Goal: Task Accomplishment & Management: Complete application form

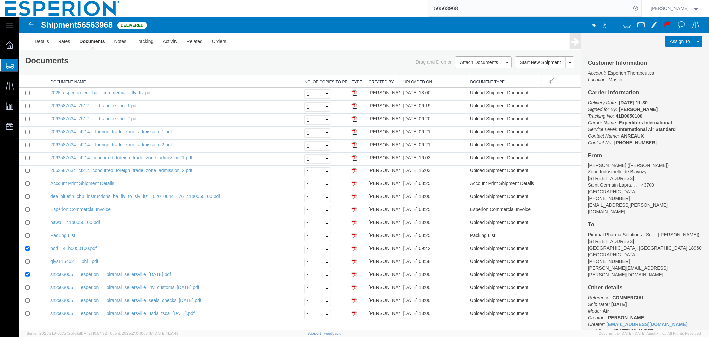
click at [0, 0] on span "Create Shipment" at bounding box center [0, 0] width 0 height 0
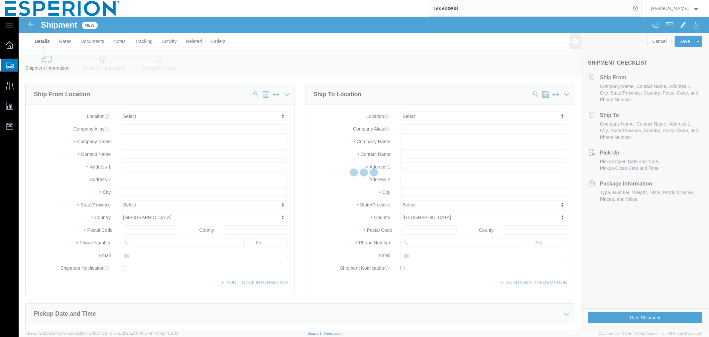
select select
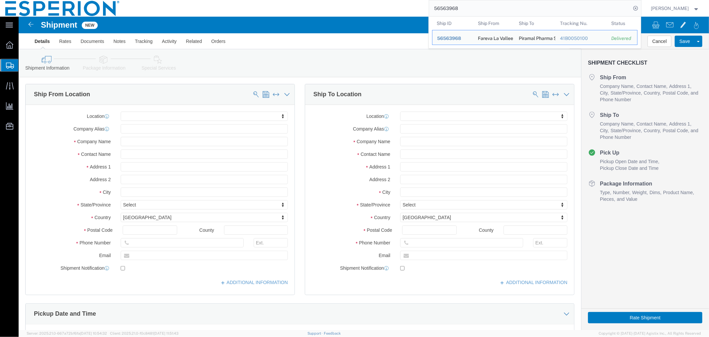
drag, startPoint x: 471, startPoint y: 6, endPoint x: 361, endPoint y: 9, distance: 110.1
click at [361, 9] on div "56563968 Ship ID Ship From Ship To Tracking Nu. Status Ship ID 56563968 Ship Fr…" at bounding box center [383, 8] width 516 height 17
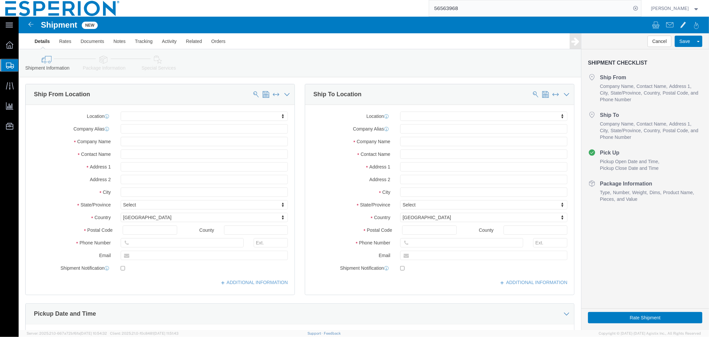
paste input "970677"
type input "56970677"
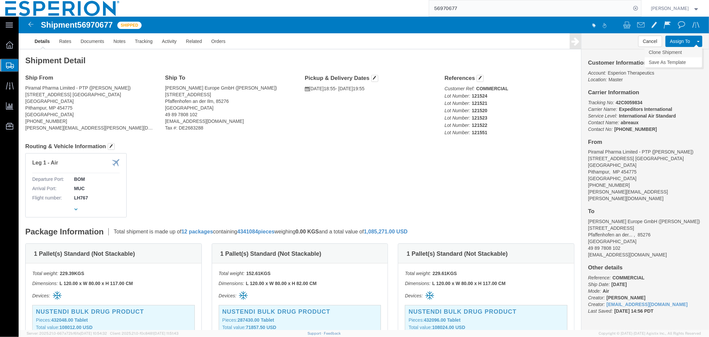
click link "Clone Shipment"
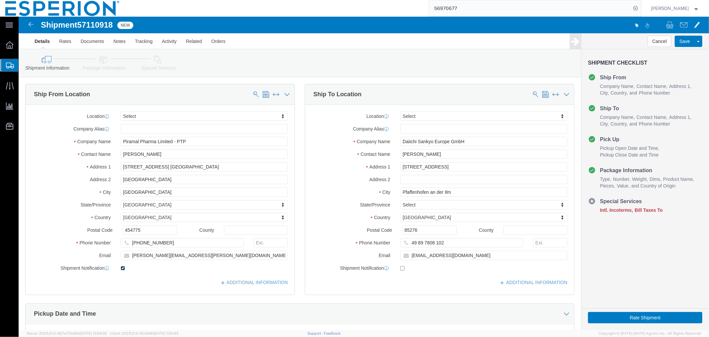
click input "checkbox"
checkbox input "false"
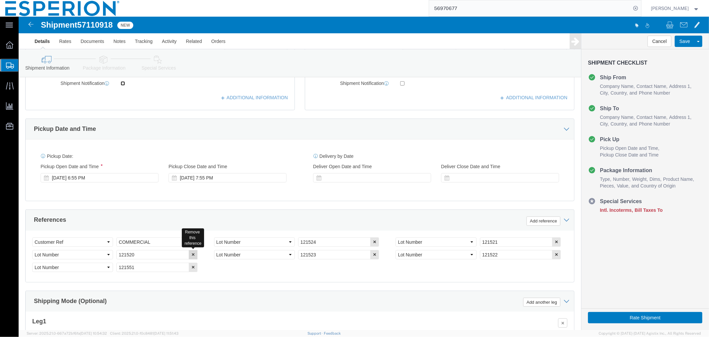
scroll to position [295, 0]
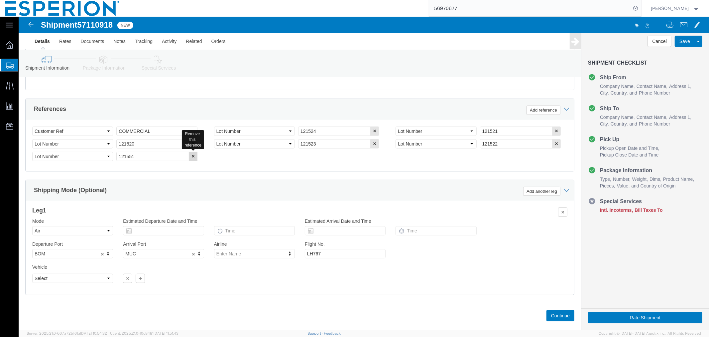
click icon "button"
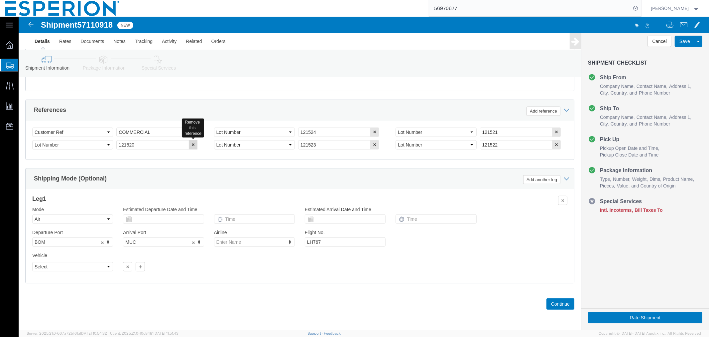
click button "button"
click div "Select Account Type Activity ID Airline Appointment Number ASN Batch Request # …"
drag, startPoint x: 125, startPoint y: 115, endPoint x: 64, endPoint y: 116, distance: 61.5
click div "Select Account Type Activity ID Airline Appointment Number ASN Batch Request # …"
type input "SAMPLES"
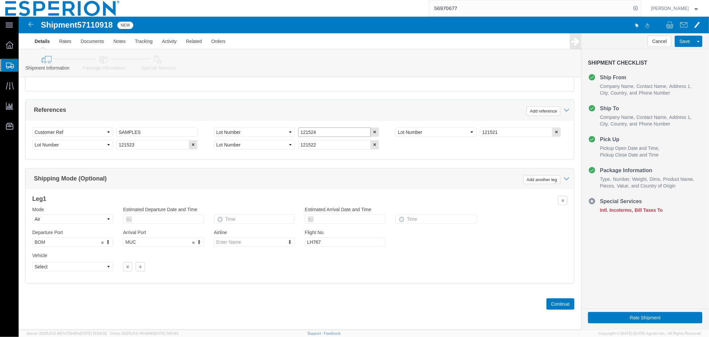
drag, startPoint x: 305, startPoint y: 116, endPoint x: 238, endPoint y: 116, distance: 66.5
click div "Select Account Type Activity ID Airline Appointment Number ASN Batch Request # …"
drag, startPoint x: 481, startPoint y: 115, endPoint x: 415, endPoint y: 115, distance: 65.8
click div "Select Account Type Activity ID Airline Appointment Number ASN Batch Request # …"
drag, startPoint x: 284, startPoint y: 128, endPoint x: 254, endPoint y: 127, distance: 29.9
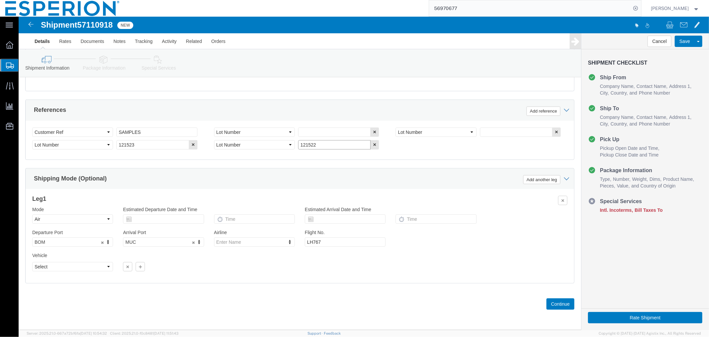
click div "Select Account Type Activity ID Airline Appointment Number ASN Batch Request # …"
drag, startPoint x: 125, startPoint y: 127, endPoint x: 85, endPoint y: 128, distance: 39.9
click div "Select Account Type Activity ID Airline Appointment Number ASN Batch Request # …"
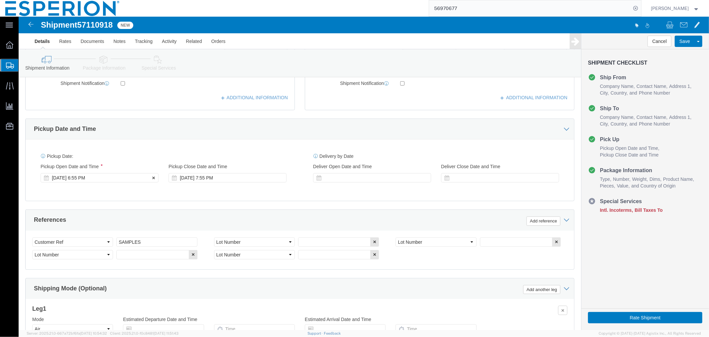
click div "[DATE] 6:55 PM"
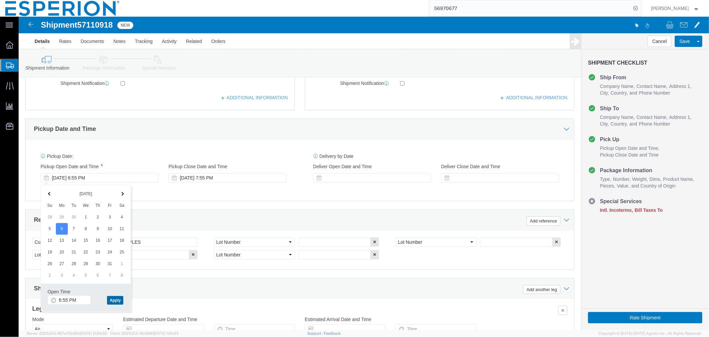
click button "Apply"
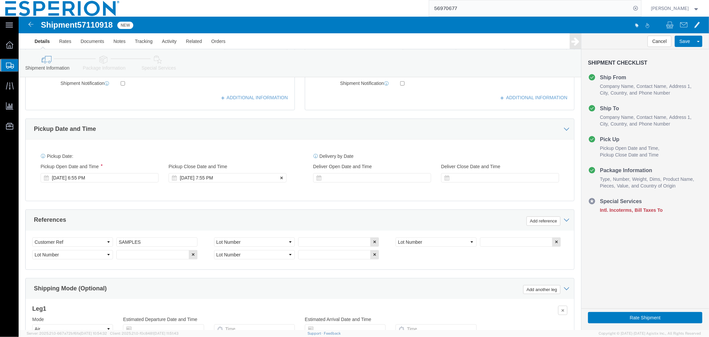
click div "[DATE] 7:55 PM"
click button "Apply"
click div "Pickup Date: Pickup Start Date Pickup Start Time Pickup Open Date and Time [DAT…"
click input "text"
type input "1000325346"
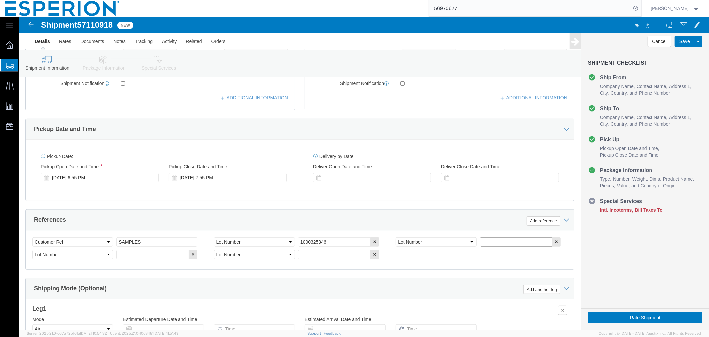
click input "text"
type input "1000325704"
click input "text"
type input "1000325705"
click input "text"
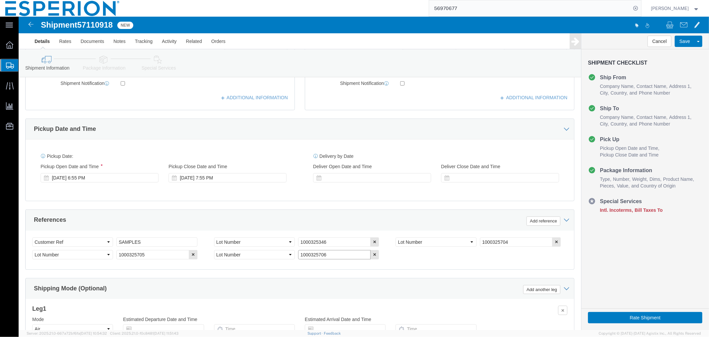
scroll to position [258, 0]
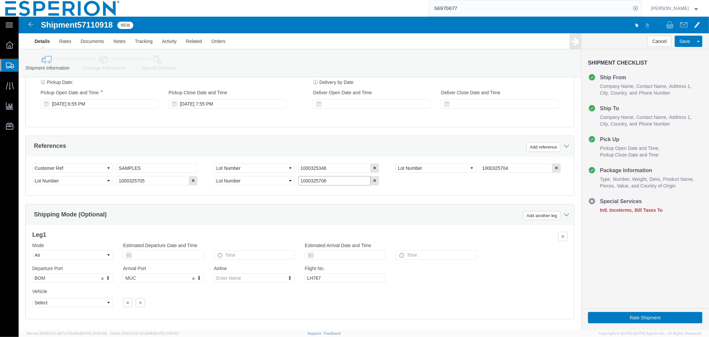
type input "1000325706"
click input "text"
click td "9"
type input "[DATE]"
click input "text"
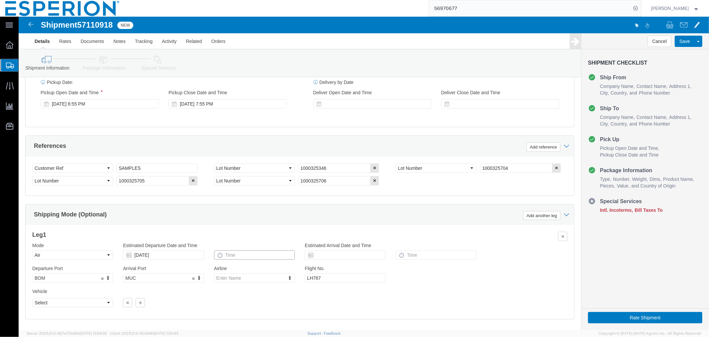
click input "text"
type input "1:30 AM"
click input "text"
click td "9"
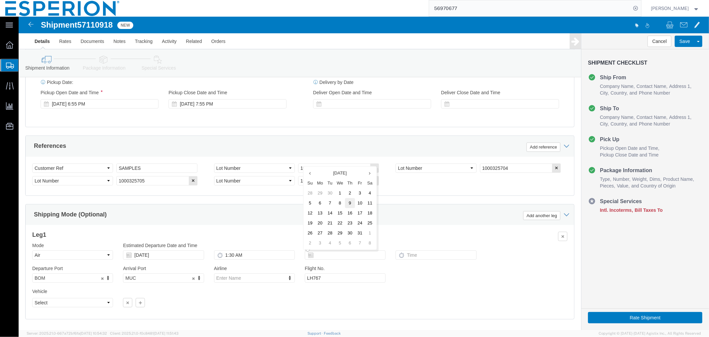
type input "[DATE]"
click input "text"
type input "6:15 AM"
type input "LH"
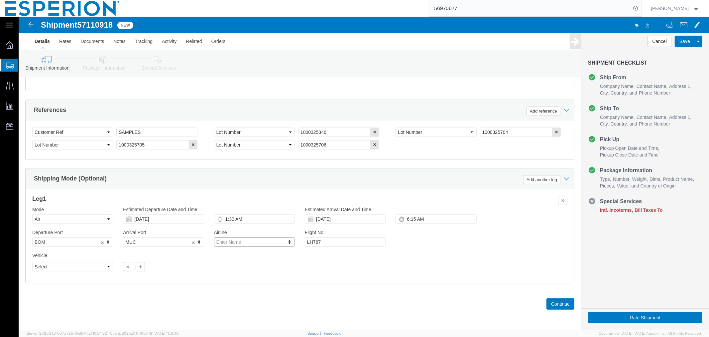
scroll to position [296, 0]
click icon "button"
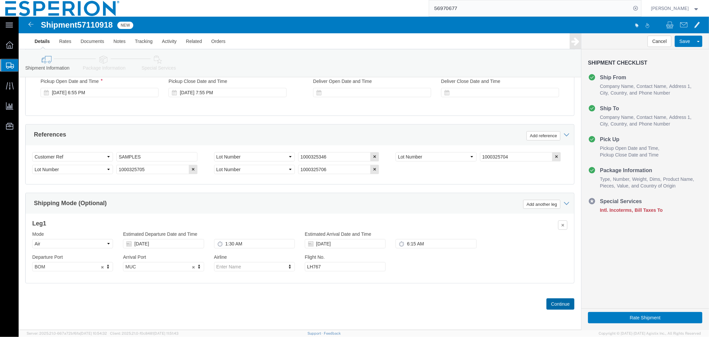
click button "Continue"
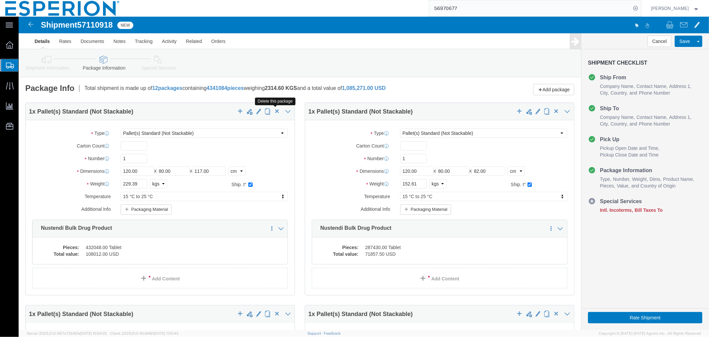
click span "button"
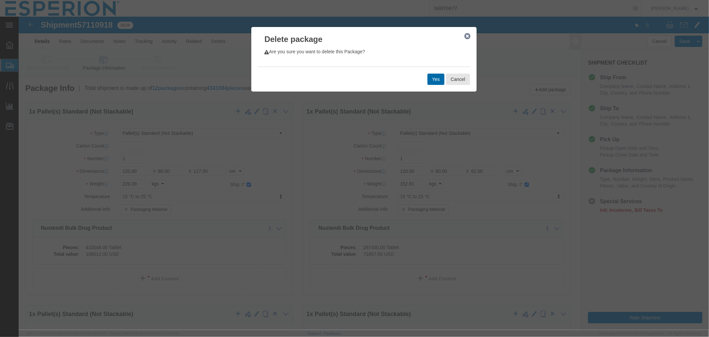
click button "Yes"
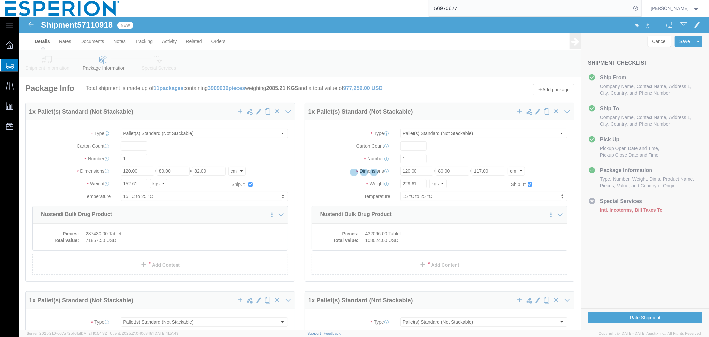
select select "PSNS"
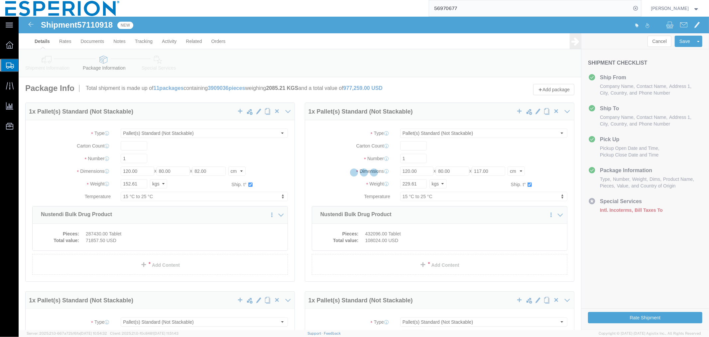
select select "PSNS"
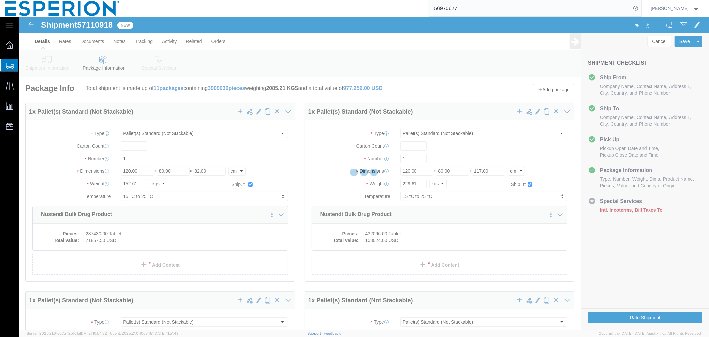
select select "PSNS"
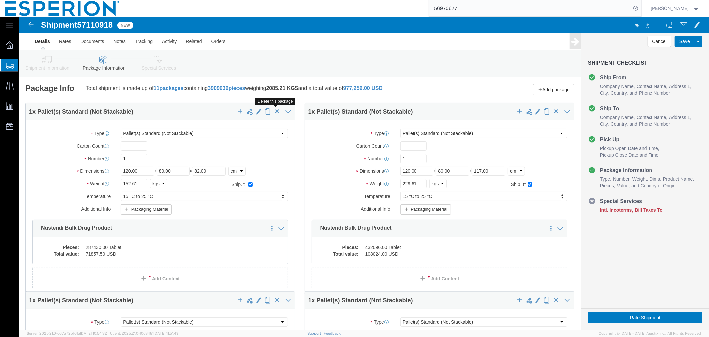
click span "button"
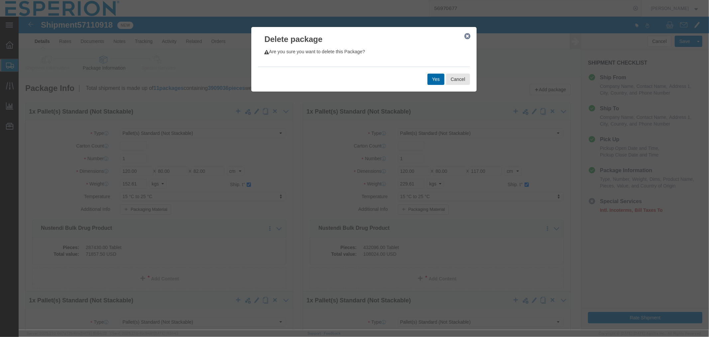
click button "Yes"
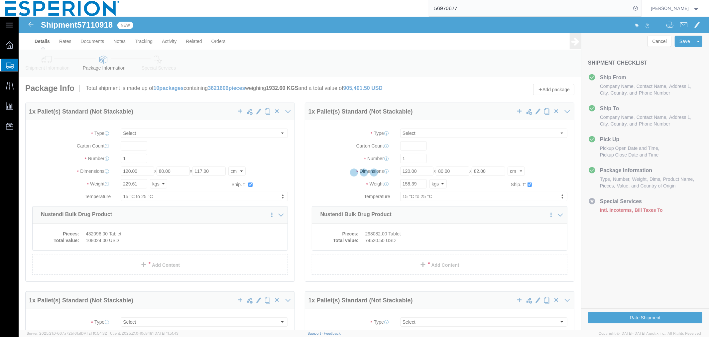
select select "PSNS"
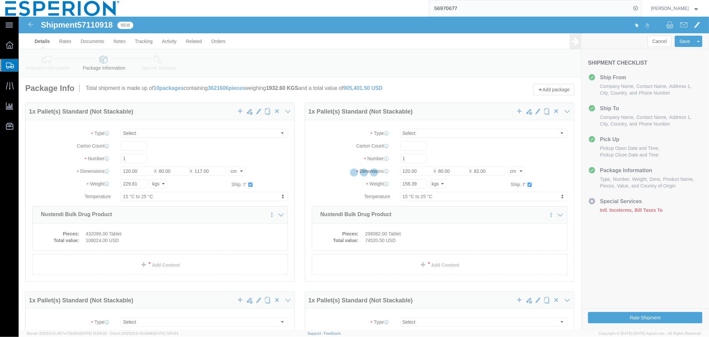
select select "PSNS"
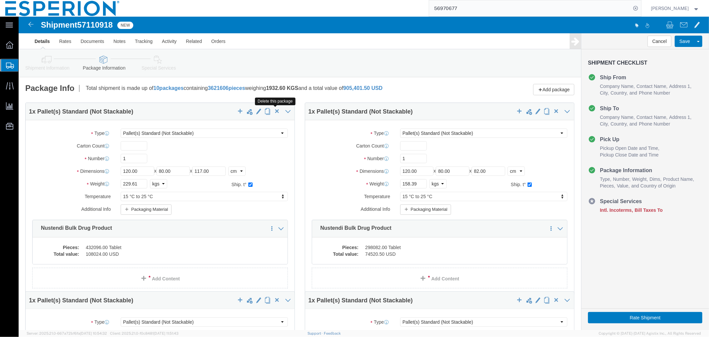
click span "button"
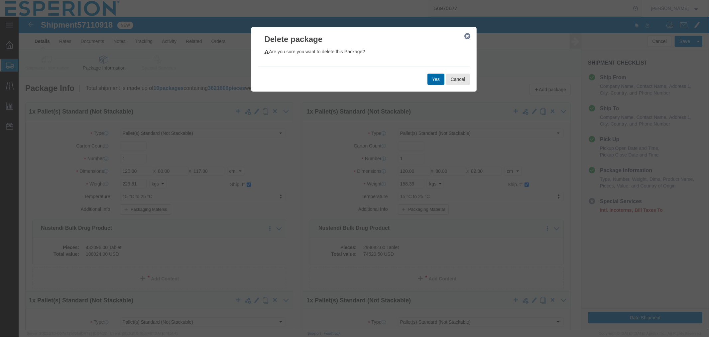
click button "Yes"
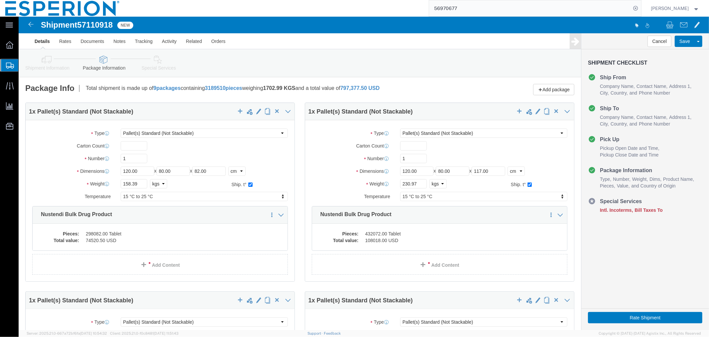
select select "PSNS"
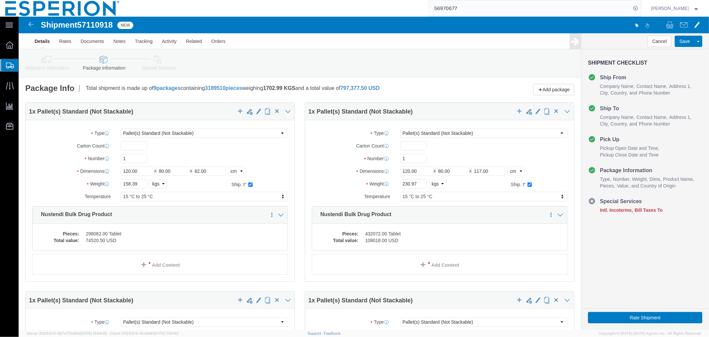
select select "PSNS"
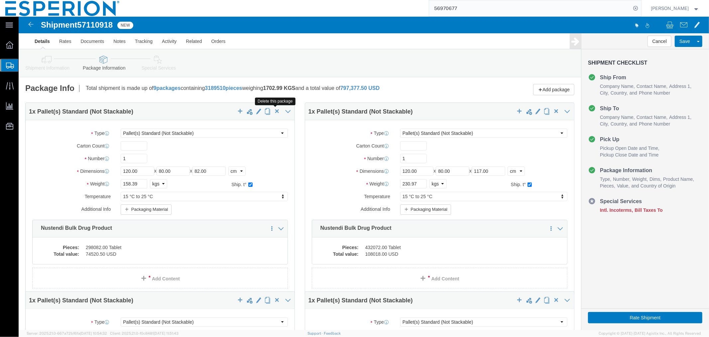
click span "button"
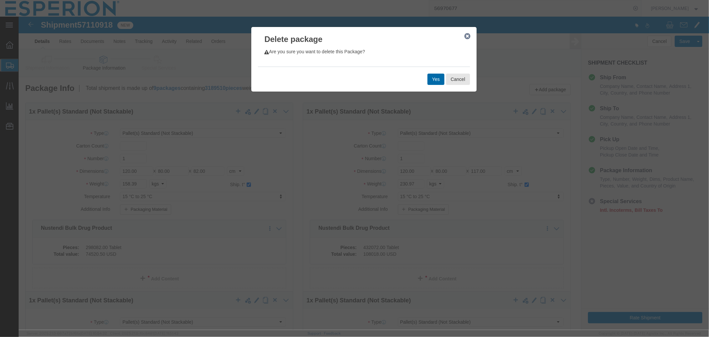
click button "Yes"
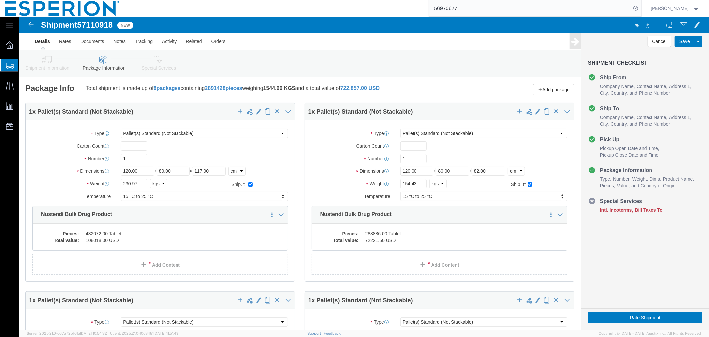
select select "PSNS"
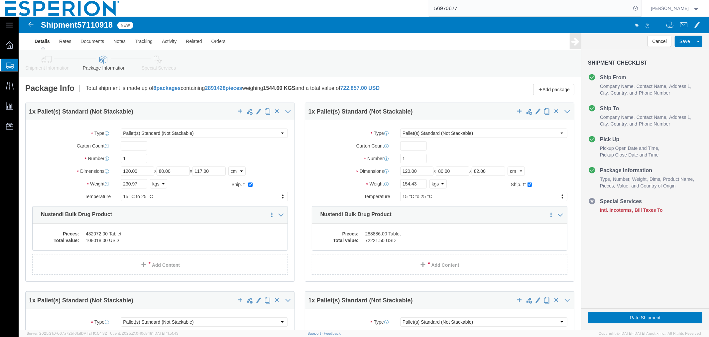
select select "PSNS"
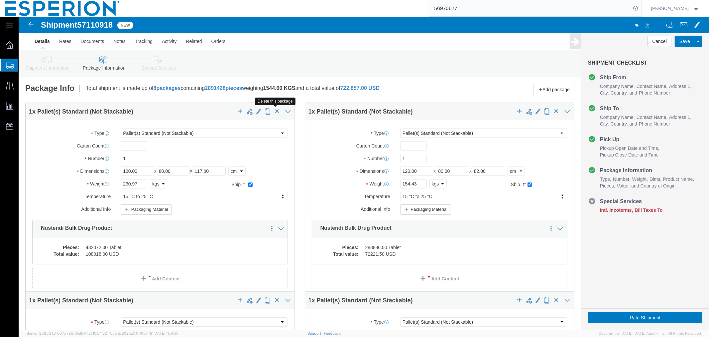
click span "button"
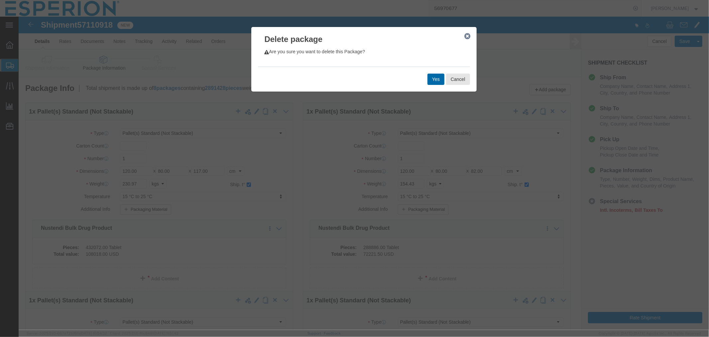
click button "Yes"
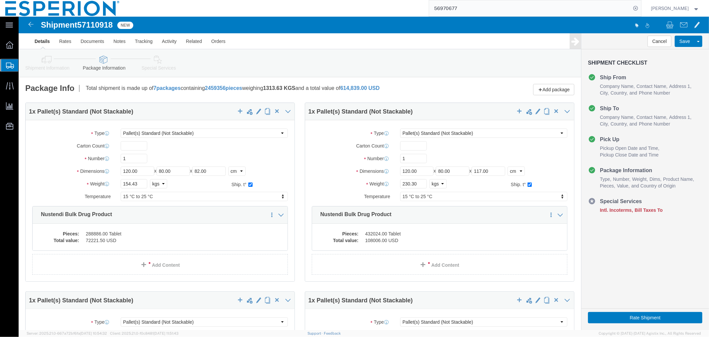
select select "PSNS"
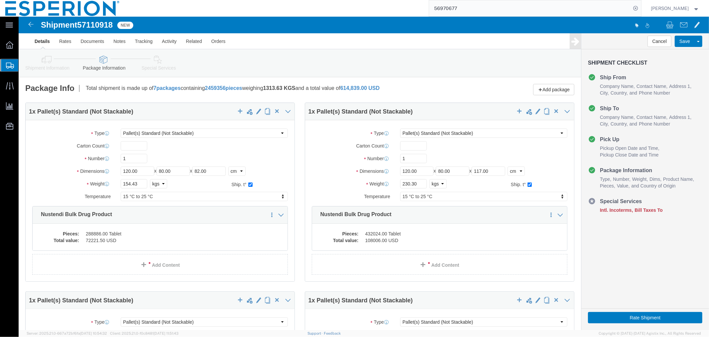
select select "PSNS"
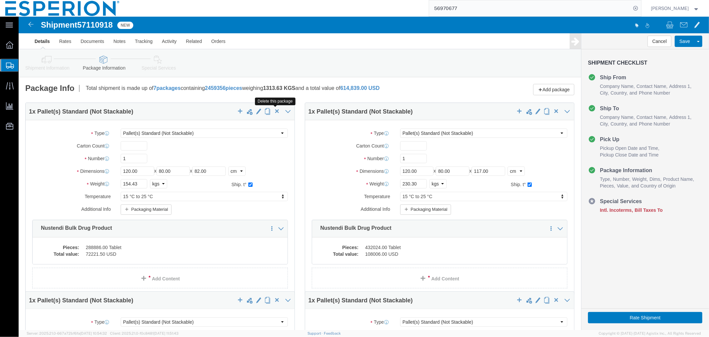
click span "button"
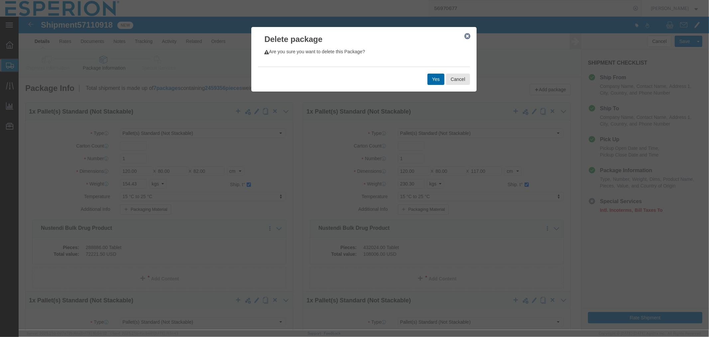
click button "Yes"
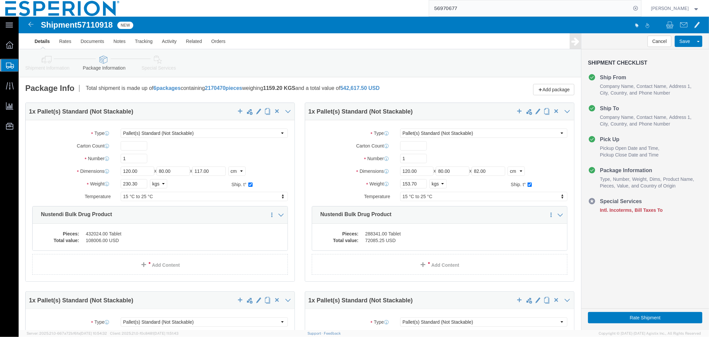
select select "PSNS"
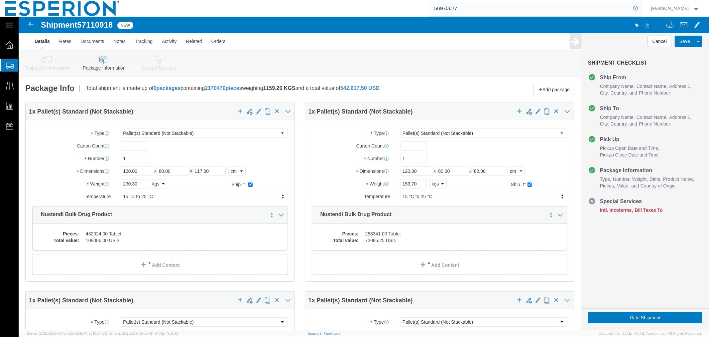
select select "PSNS"
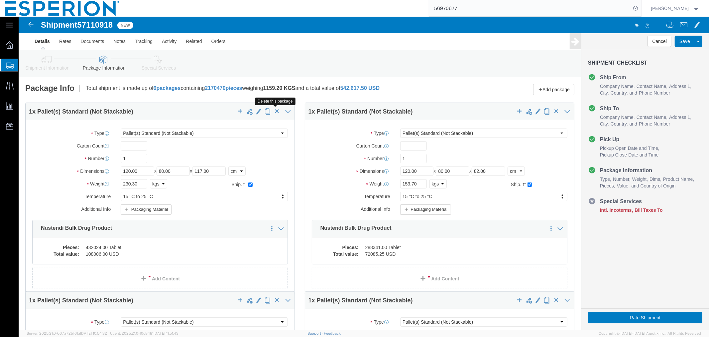
click span "button"
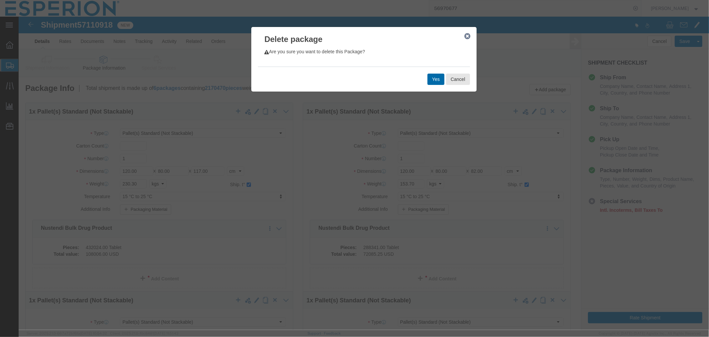
click button "Yes"
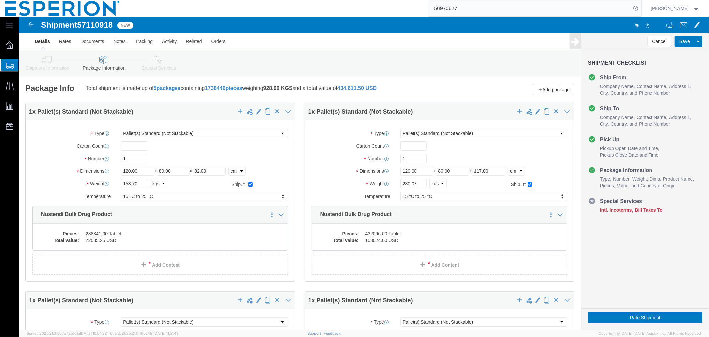
select select "PSNS"
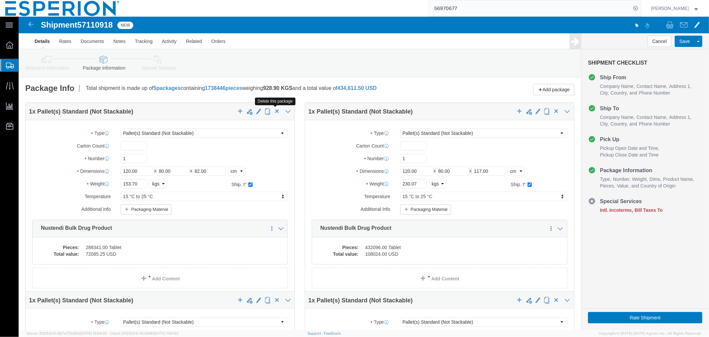
click span "button"
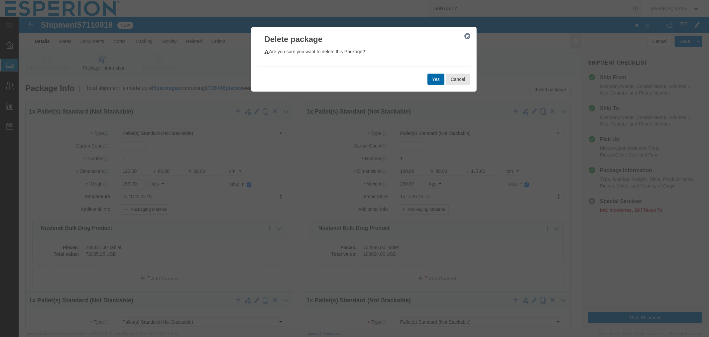
click button "Yes"
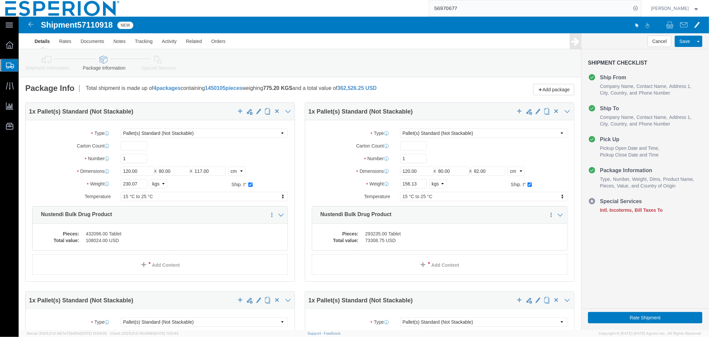
select select "PSNS"
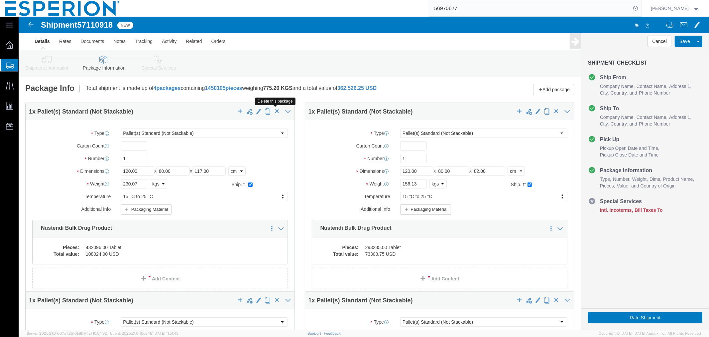
click span "button"
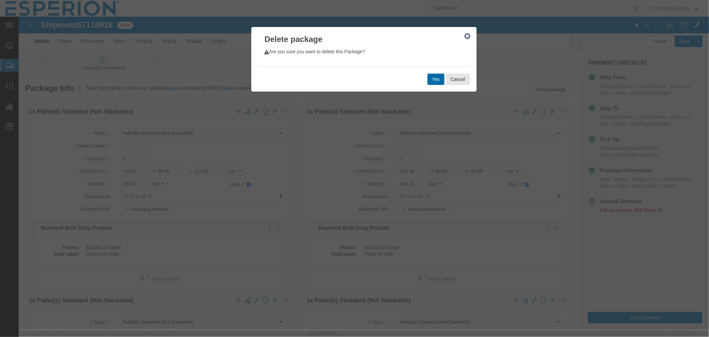
click button "Yes"
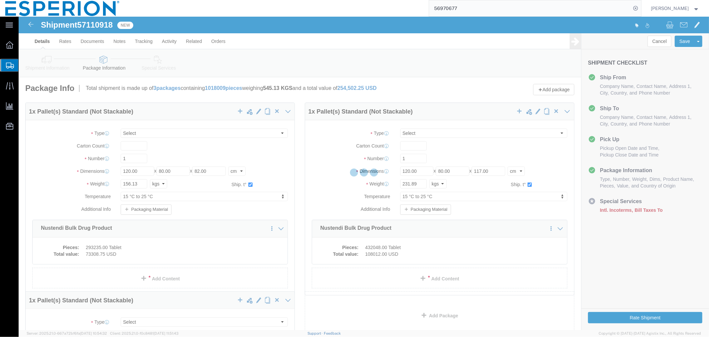
select select "PSNS"
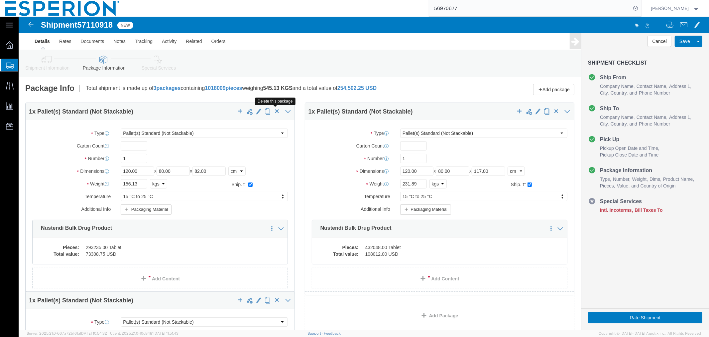
click span "button"
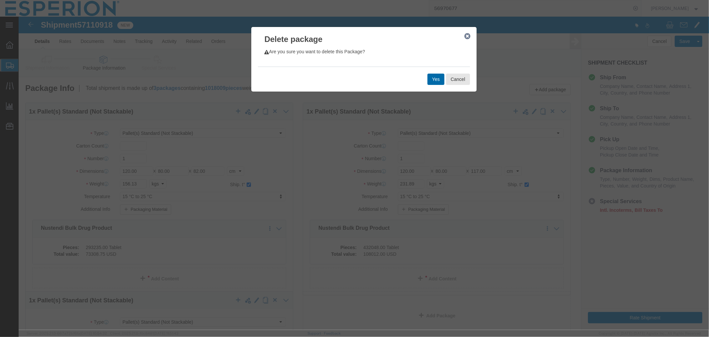
click button "Yes"
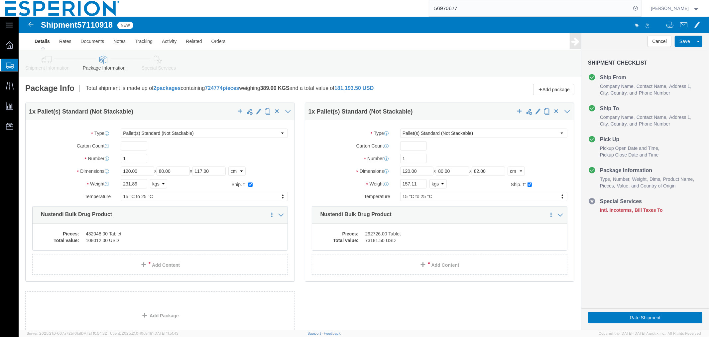
select select "PSNS"
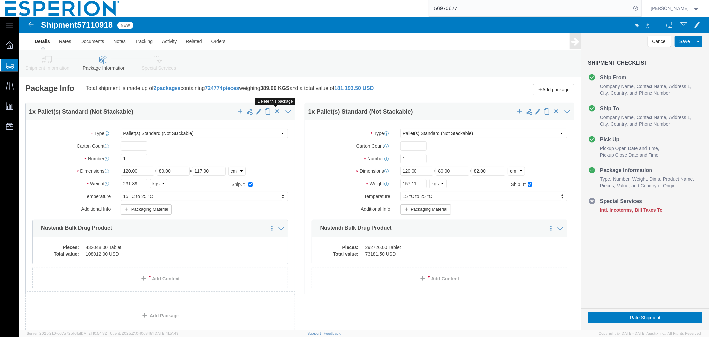
click span "button"
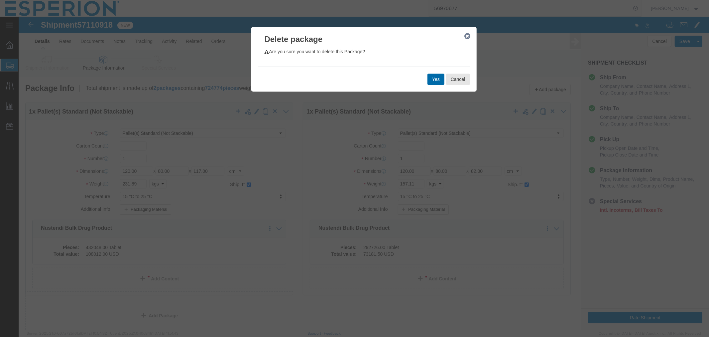
click button "Yes"
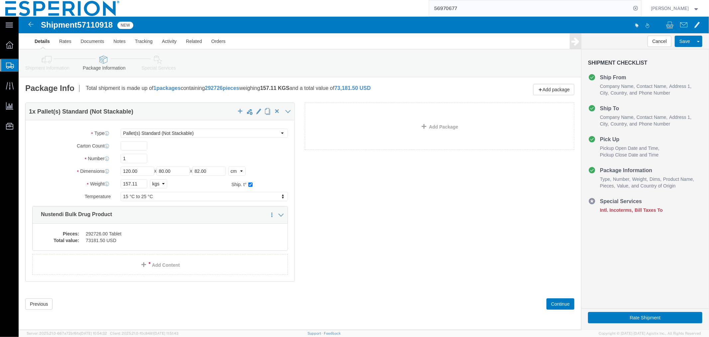
select select "PSNS"
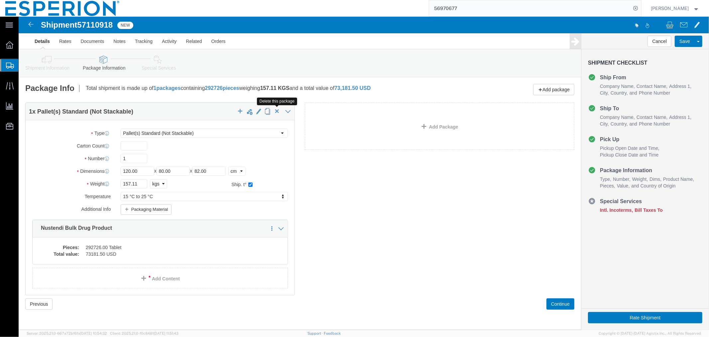
click span "button"
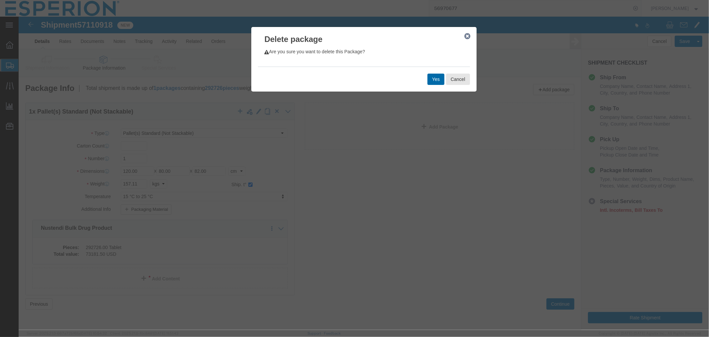
click button "Yes"
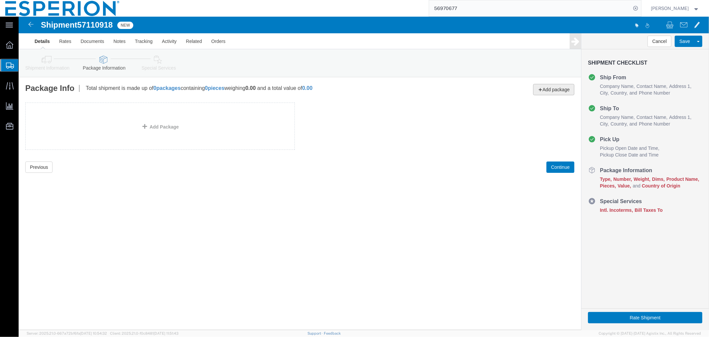
click span
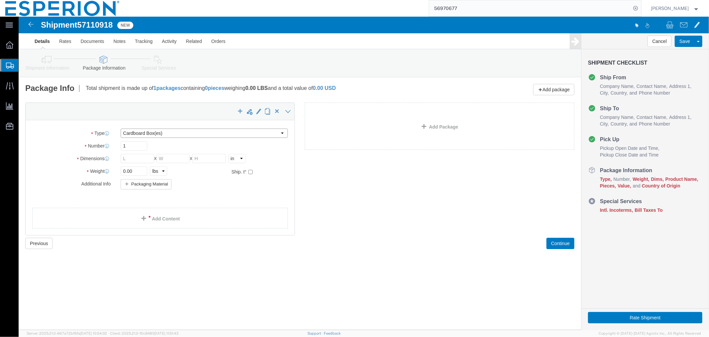
click select "Select Bale(s) Basket(s) Bolt(s) Bottle(s) Buckets Bulk Bundle(s) CSafe RAP CSa…"
select select "CRTN"
click select "Select Bale(s) Basket(s) Bolt(s) Bottle(s) Buckets Bulk Bundle(s) CSafe RAP CSa…"
click select "Select cm ft in"
select select "CM"
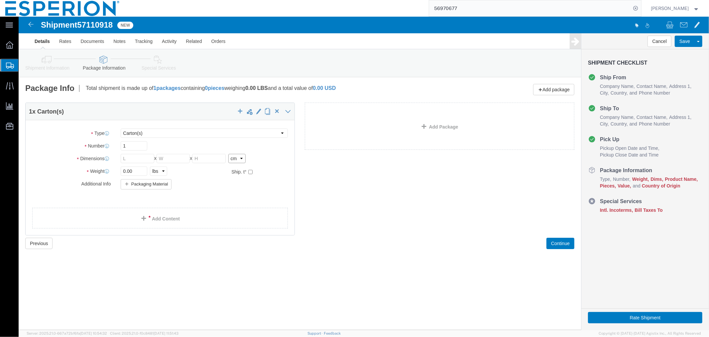
click select "Select cm ft in"
click label
click input "checkbox"
checkbox input "true"
type input "FROM_15_TO_25"
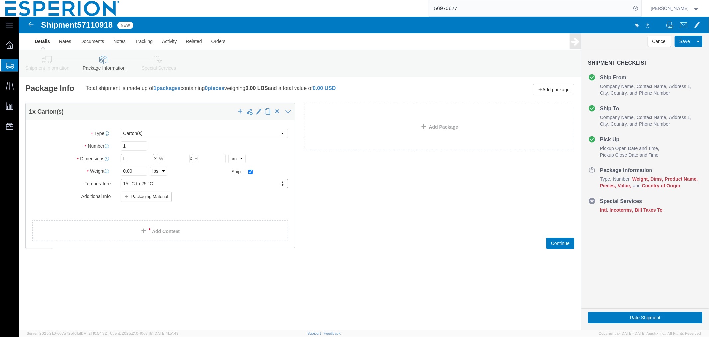
click input "text"
type input "20"
type input "15.5"
type input "13"
click select "Select kgs lbs"
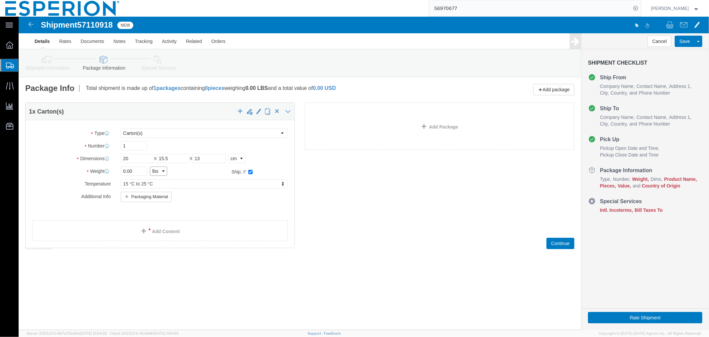
select select "KGS"
click select "Select kgs lbs"
drag, startPoint x: 115, startPoint y: 154, endPoint x: 87, endPoint y: 155, distance: 28.6
click div "Weight Total weight of packages in pounds or kilograms 0.00 Select kgs lbs Ship…"
type input "0.402"
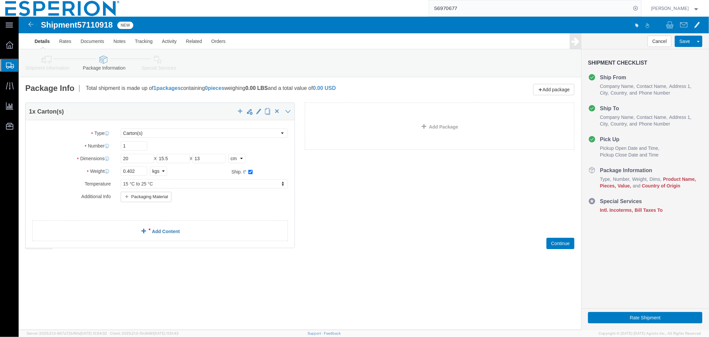
click link "Add Content"
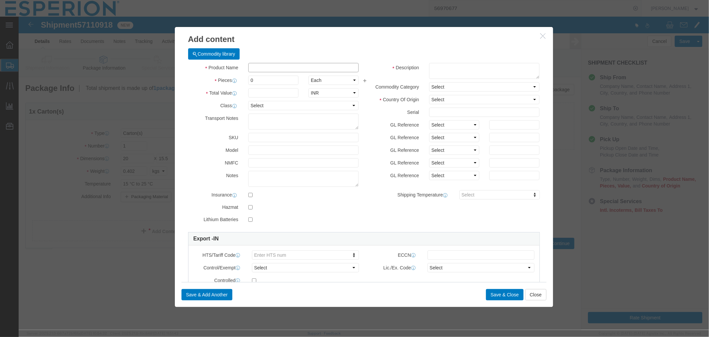
click input "text"
type input "EZE"
click td "Model:"
type input "1"
select select "KGS"
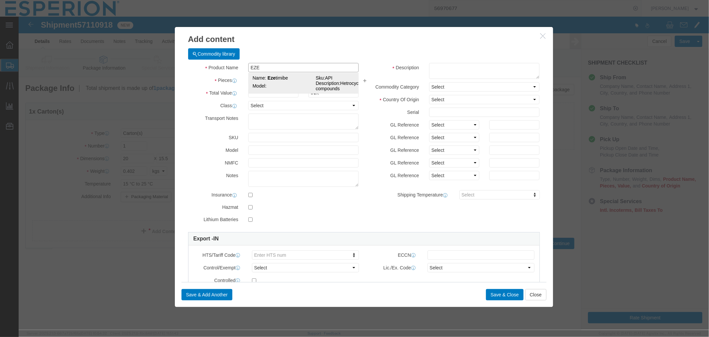
type input "1200"
select select "USD"
select select "PHARMA"
select select "IN"
type input "FROM_15_TO_25"
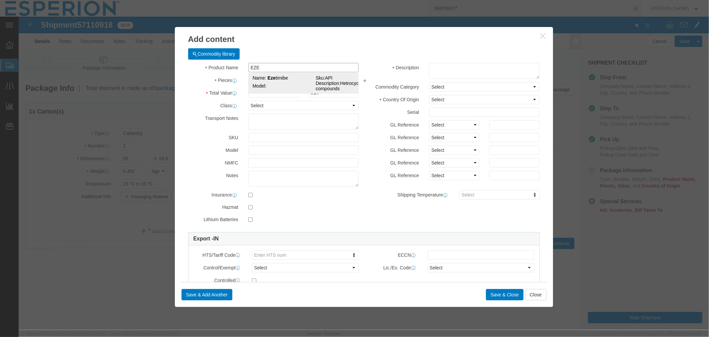
type input "163222-33-1"
type input "2933.79.0800"
type input "EAR99"
select select
type input "2933.79.0800"
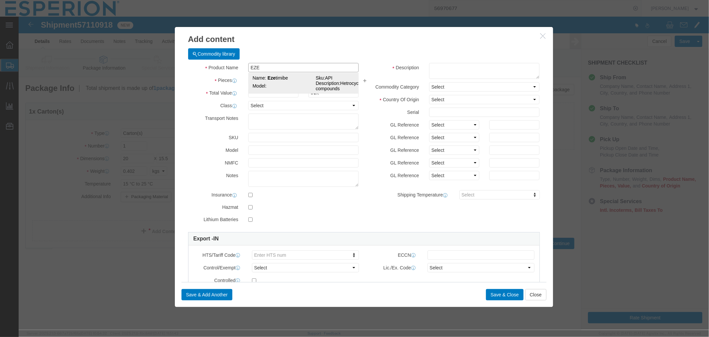
type input "EAR99"
type input "[MEDICAL_DATA]"
type input "API"
type textarea "Hetrocyclic compounds"
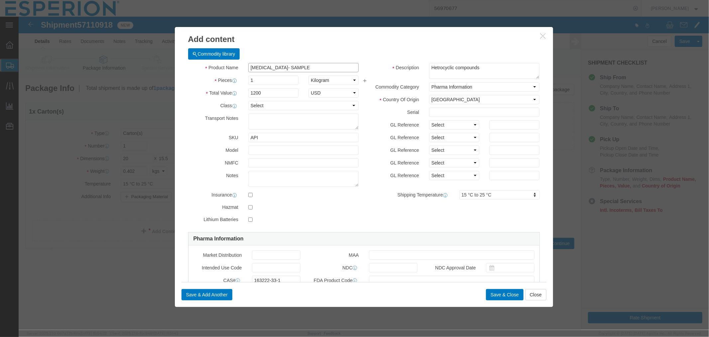
type input "[MEDICAL_DATA]- SAMPLE"
click input "1"
type input "0.01"
type input "12"
click input "text"
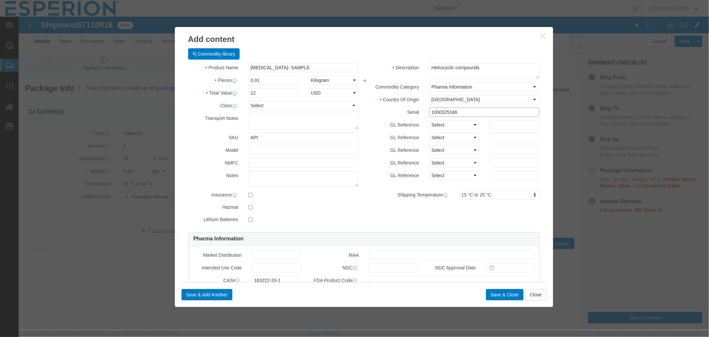
drag, startPoint x: 440, startPoint y: 95, endPoint x: 394, endPoint y: 96, distance: 45.2
click div "Serial 1000325346"
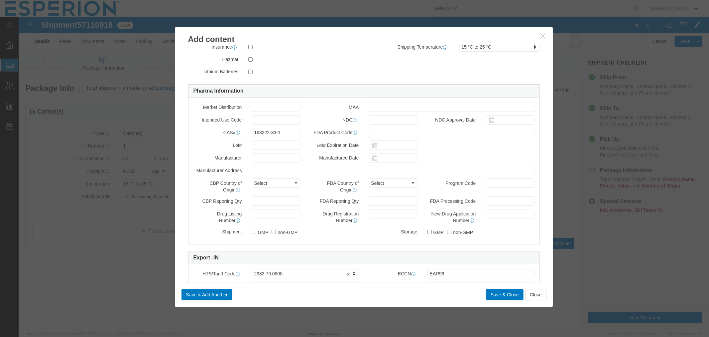
type input "1000325346"
click input "text"
paste input "1000325346"
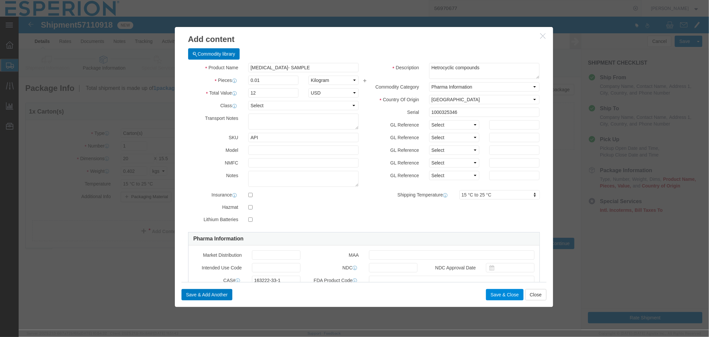
type input "1000325346"
click button "Save & Close"
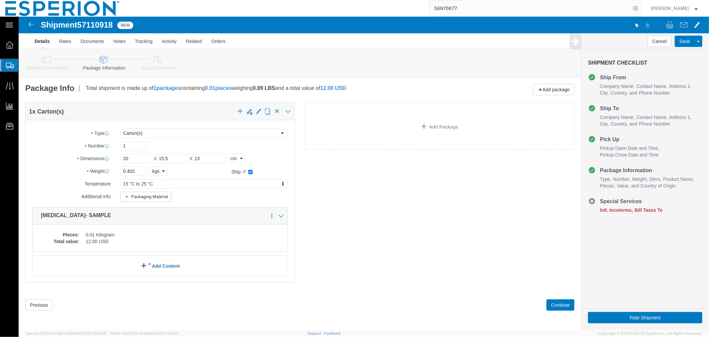
click link "Add Content"
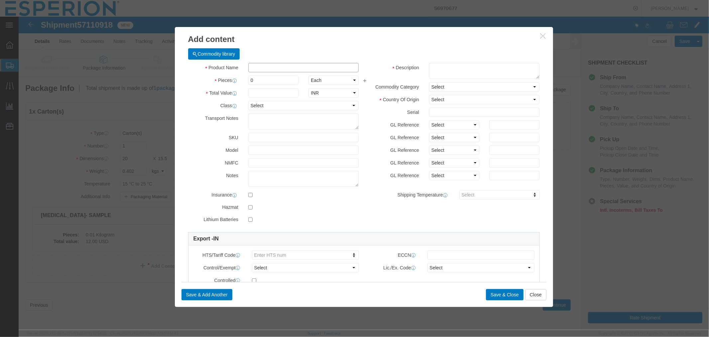
click input "text"
type input "N"
type input "BEMP"
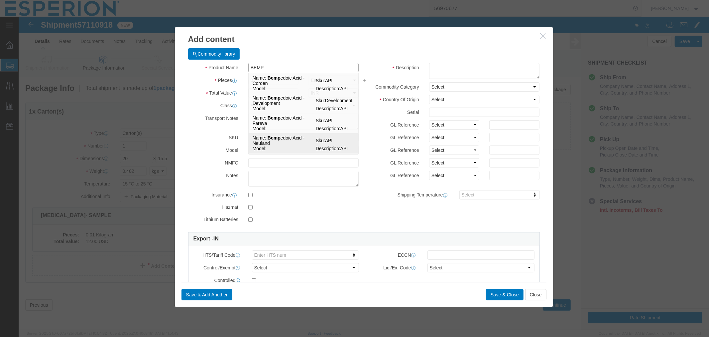
click td "Name: Bemp edoic Acid - Neuland"
type input "1"
select select "KGS"
type input "958.56"
select select "USD"
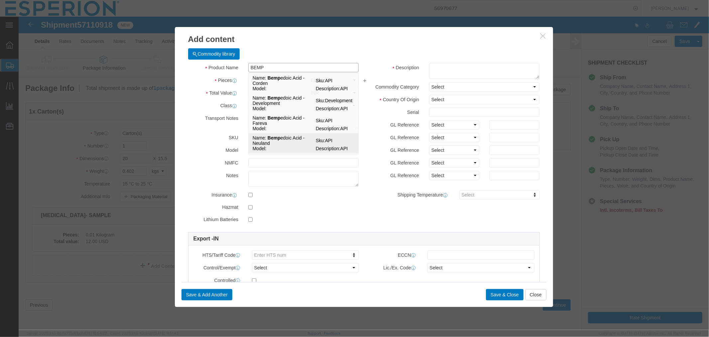
select select "PHARMA"
select select "IN"
type input "FROM_2_TO_40"
type input "2918.19.9000"
type input "EAR99"
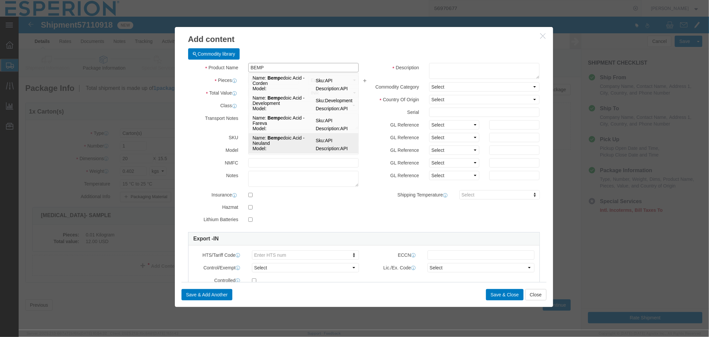
select select
type input "[MEDICAL_DATA] - Neuland"
type input "API"
type textarea "API"
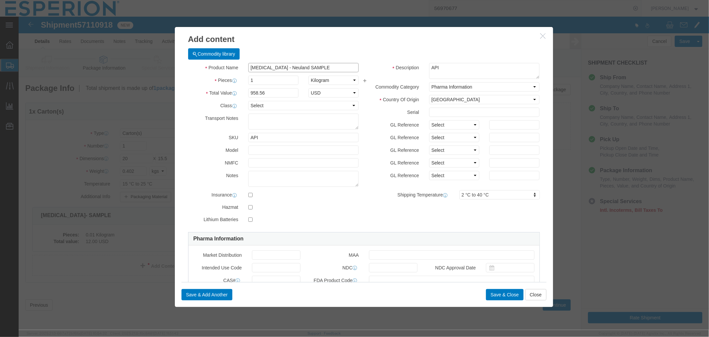
type input "[MEDICAL_DATA] - Neuland SAMPLE"
click input "1"
type input "0.01"
type input "9.59"
click input "text"
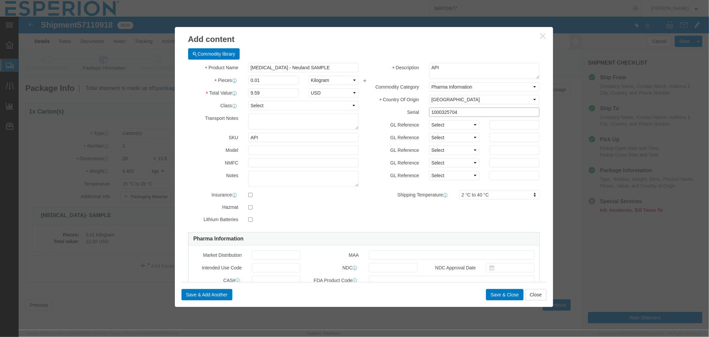
drag, startPoint x: 445, startPoint y: 96, endPoint x: 401, endPoint y: 96, distance: 43.9
click div "1000325704"
type input "1000325704"
type input "FROM_15_TO_25"
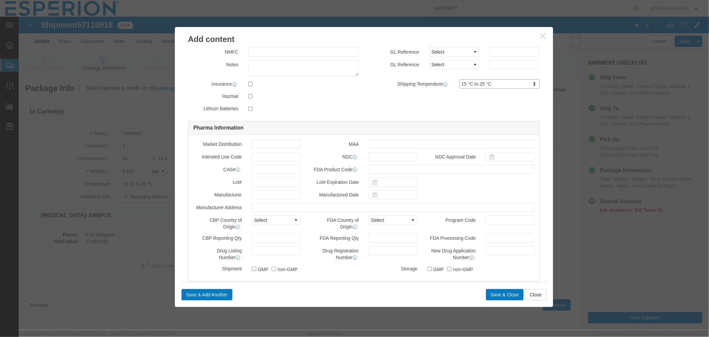
scroll to position [148, 0]
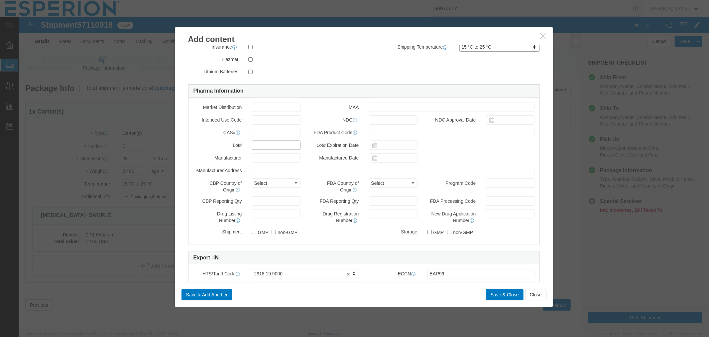
click input "text"
paste input "1000325704"
type input "1000325704"
click button "Save & Close"
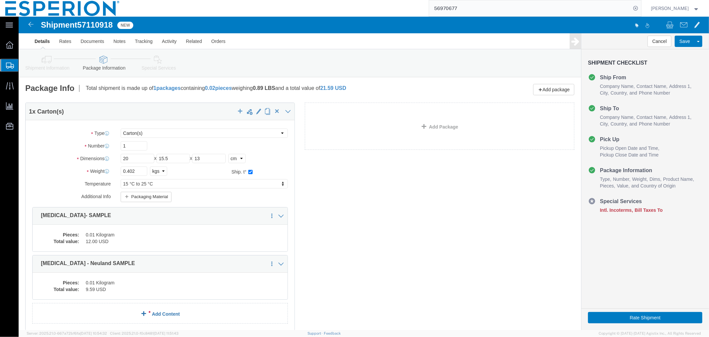
scroll to position [49, 0]
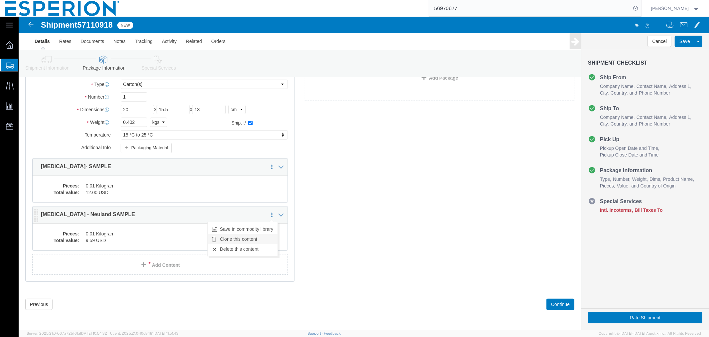
click link "Clone this content"
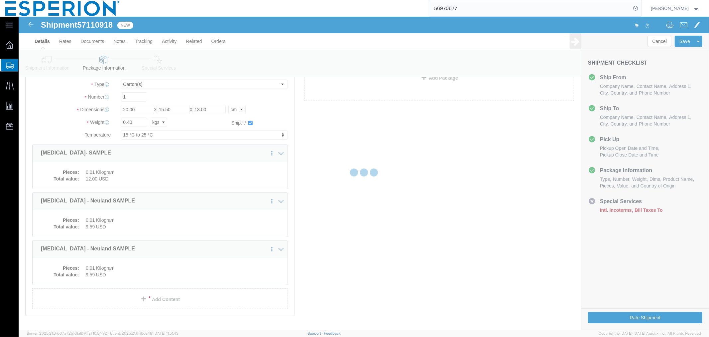
scroll to position [46, 0]
select select "CRTN"
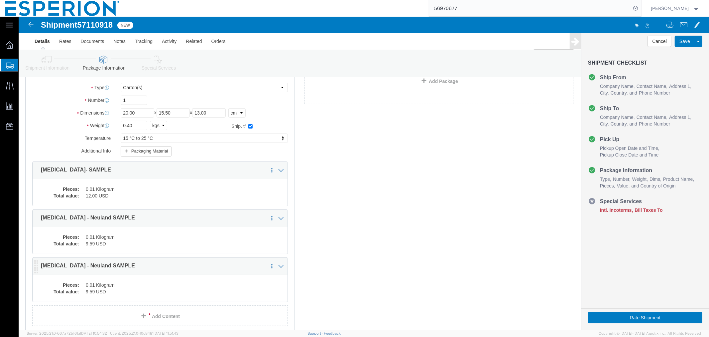
scroll to position [84, 0]
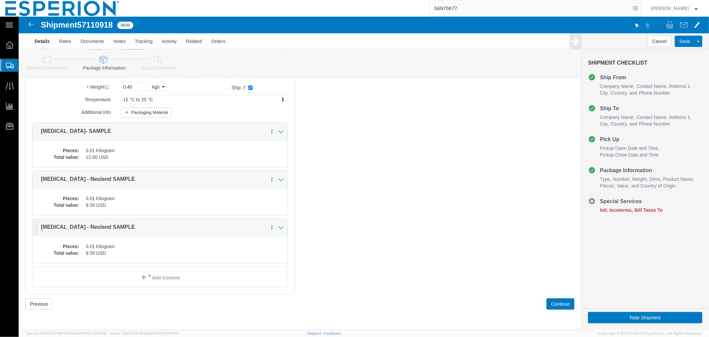
click dd "0.01 Kilogram"
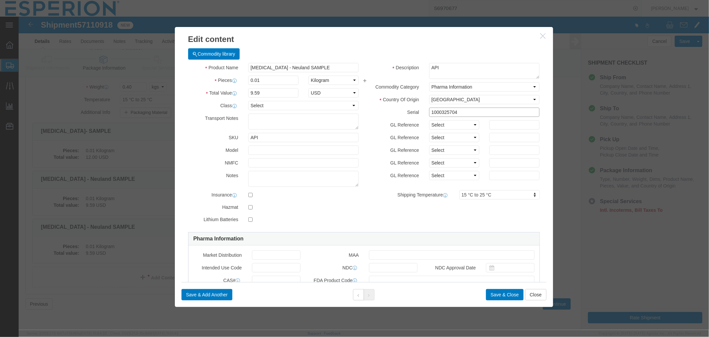
click input "1000325704"
drag, startPoint x: 444, startPoint y: 92, endPoint x: 374, endPoint y: 93, distance: 70.2
click div "Serial 1000325705"
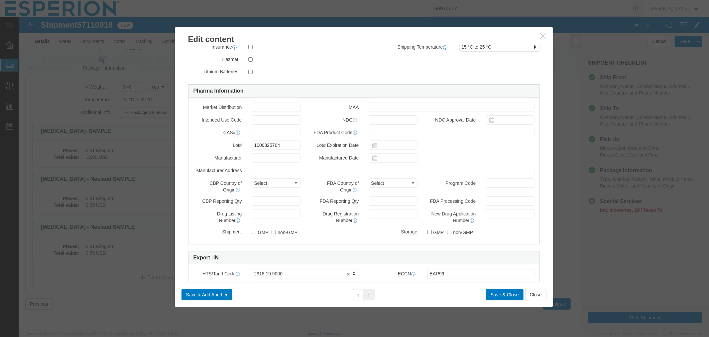
type input "1000325705"
drag, startPoint x: 268, startPoint y: 131, endPoint x: 213, endPoint y: 130, distance: 54.6
click div "Lot# 1000325704"
paste input "5"
type input "1000325705"
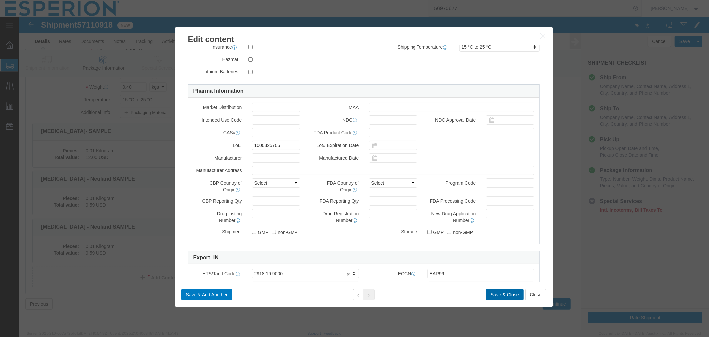
click button "Save & Close"
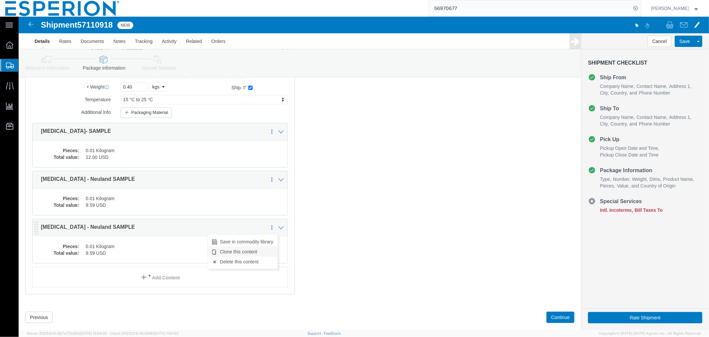
click link "Clone this content"
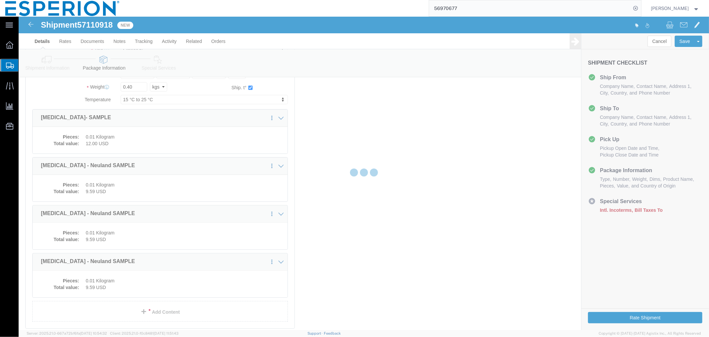
select select "CRTN"
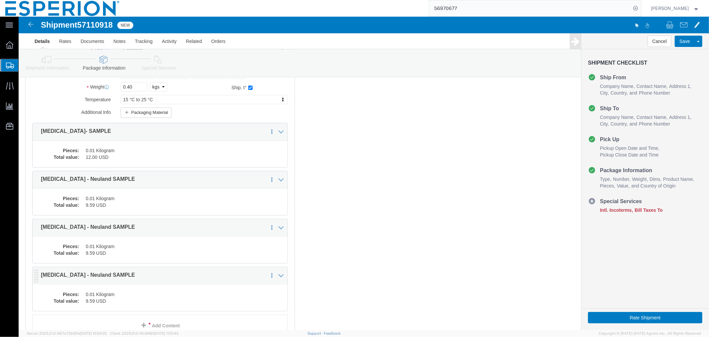
click dd "0.01 Kilogram"
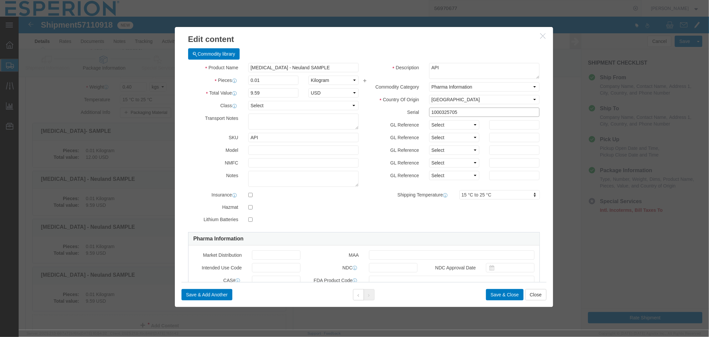
click input "1000325705"
drag, startPoint x: 446, startPoint y: 93, endPoint x: 382, endPoint y: 95, distance: 63.9
click div "Serial 1000325706"
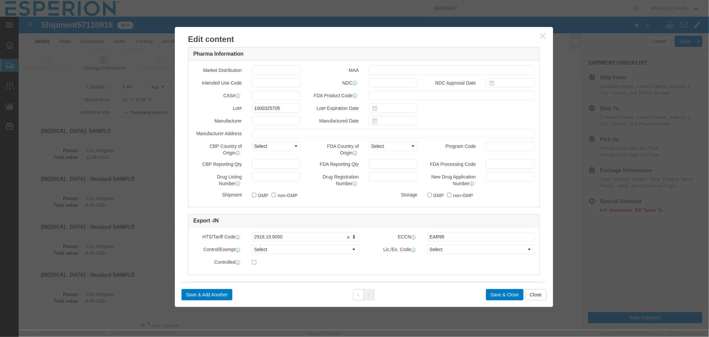
type input "1000325706"
drag, startPoint x: 264, startPoint y: 94, endPoint x: 208, endPoint y: 90, distance: 56.3
click div "Lot# 1000325705"
paste input "6"
type input "1000325706"
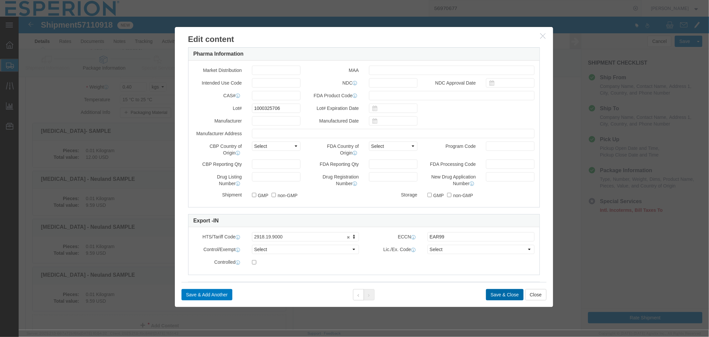
click button "Save & Close"
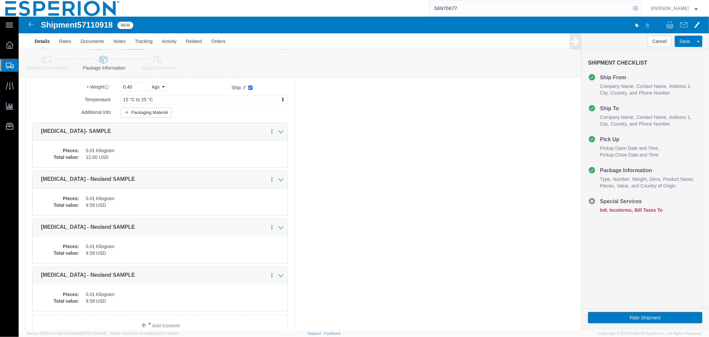
scroll to position [146, 0]
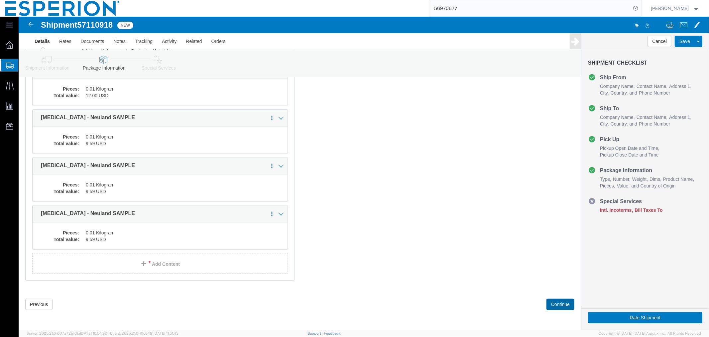
click button "Continue"
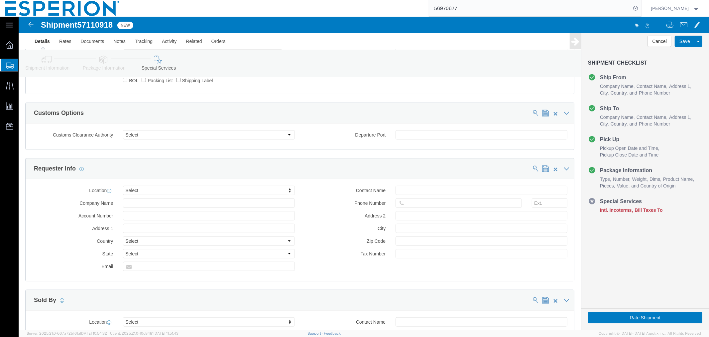
scroll to position [240, 0]
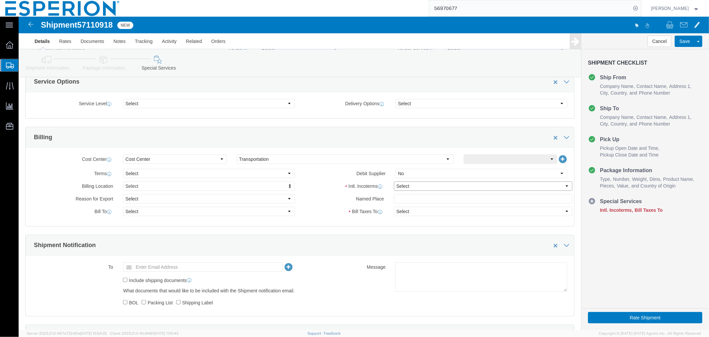
click select "Select Carriage Insurance Paid Carriage Paid To Cost and Freight Cost Insurance…"
select select "CIP"
click select "Select Carriage Insurance Paid Carriage Paid To Cost and Freight Cost Insurance…"
select select "SHIP"
select select "RCPN"
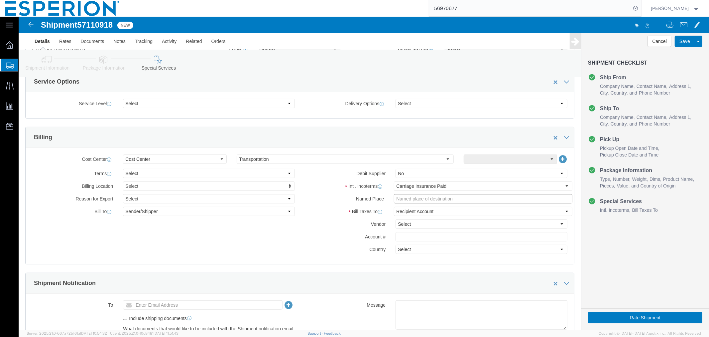
click input "text"
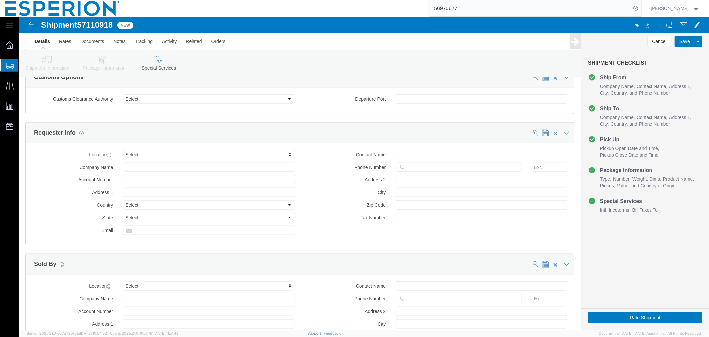
scroll to position [647, 0]
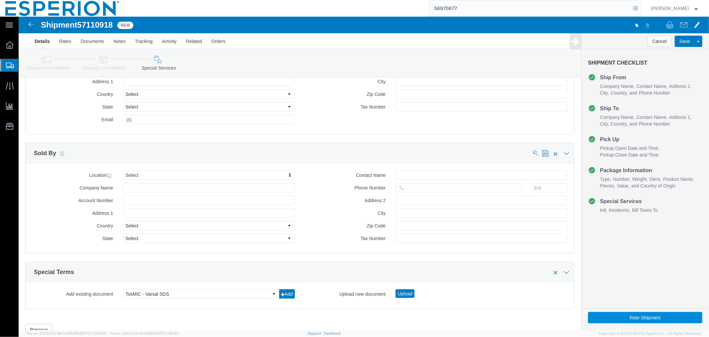
type input "DAIICHI, WAREHPUSE-[GEOGRAPHIC_DATA], [GEOGRAPHIC_DATA]"
click button "Rate Shipment"
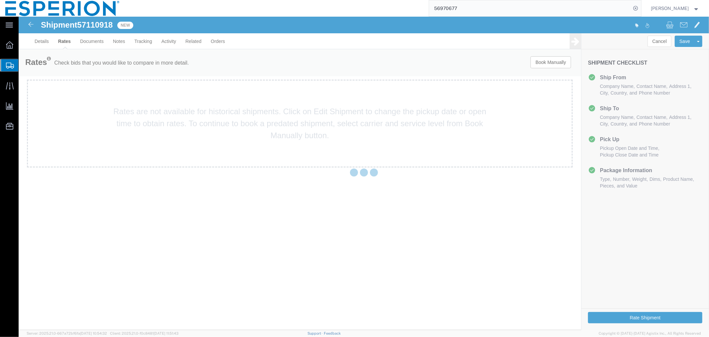
scroll to position [0, 0]
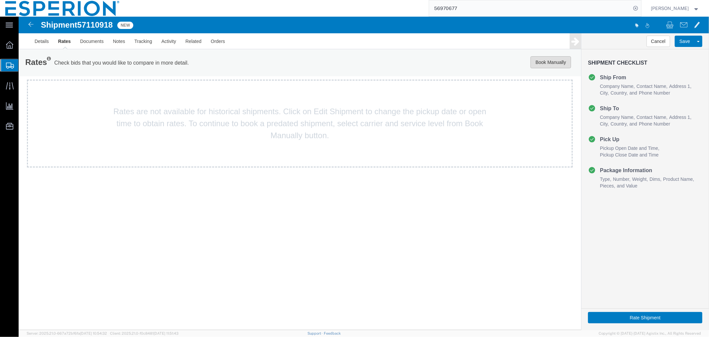
click at [550, 63] on button "Book Manually" at bounding box center [550, 62] width 41 height 12
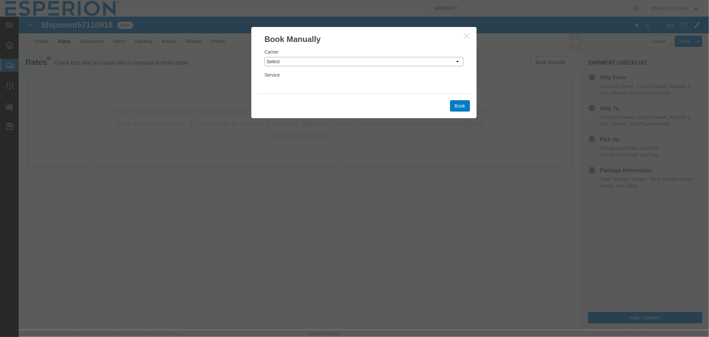
click at [422, 58] on select "Select Add New Carrier (and default service) DHL Global Forwarding Expeditors I…" at bounding box center [363, 61] width 199 height 9
select select "59"
click at [264, 57] on select "Select Add New Carrier (and default service) DHL Global Forwarding Expeditors I…" at bounding box center [363, 61] width 199 height 9
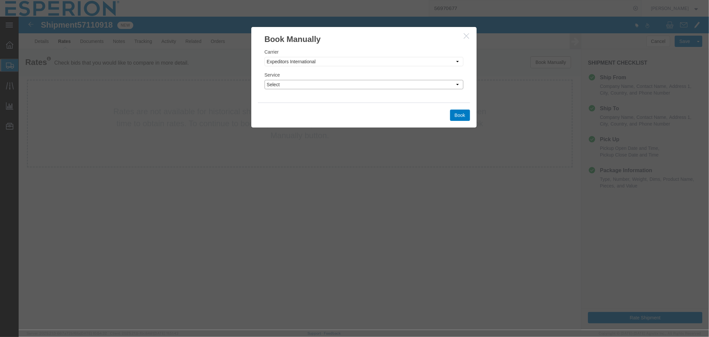
click at [355, 81] on select "Select 2 Day Airborne Drop Broker Consolidated Deferred Air Deferred Door-to-Do…" at bounding box center [363, 83] width 199 height 9
select select "553"
click at [264, 79] on select "Select 2 Day Airborne Drop Broker Consolidated Deferred Air Deferred Door-to-Do…" at bounding box center [363, 83] width 199 height 9
click at [455, 116] on button "Book" at bounding box center [460, 114] width 20 height 11
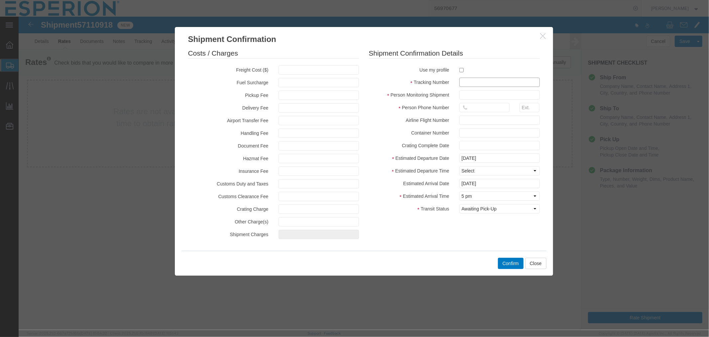
click at [471, 85] on input "text" at bounding box center [499, 81] width 80 height 9
paste input "42C0059834"
type input "42C0059834-a"
click at [479, 92] on input "text" at bounding box center [499, 94] width 80 height 9
type input "ABREAUX"
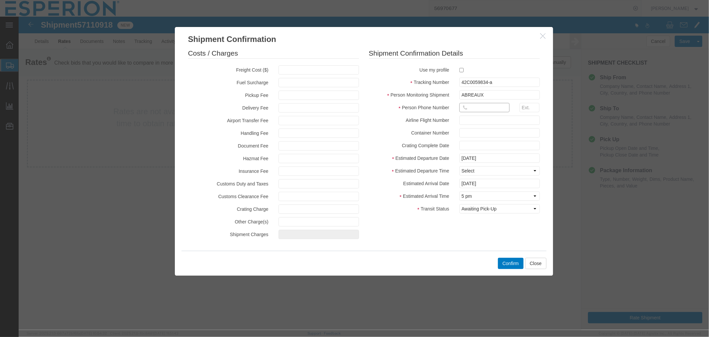
click at [473, 108] on input "text" at bounding box center [484, 106] width 50 height 9
type input "[PHONE_NUMBER]"
click at [494, 183] on input "[DATE]" at bounding box center [499, 182] width 80 height 9
click at [506, 132] on td "9" at bounding box center [504, 130] width 10 height 10
type input "[DATE]"
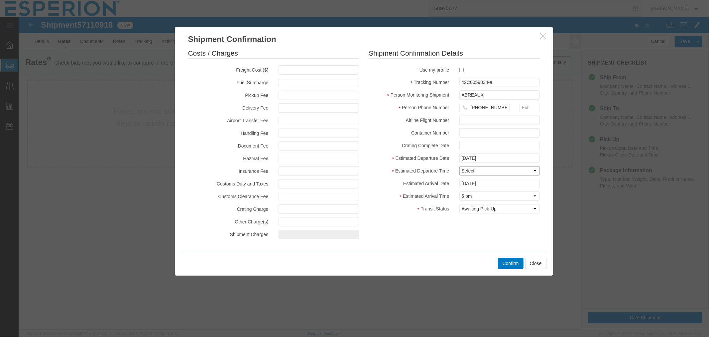
click at [494, 171] on select "Select Midnight 1 am 2 am 3 am 4 am 5 am 6 am 7 am 8 am 9 am 10 am 11 am 12 Noo…" at bounding box center [499, 170] width 80 height 9
select select "0800"
click at [459, 166] on select "Select Midnight 1 am 2 am 3 am 4 am 5 am 6 am 7 am 8 am 9 am 10 am 11 am 12 Noo…" at bounding box center [499, 170] width 80 height 9
click at [489, 195] on select "Select Midnight 1 am 2 am 3 am 4 am 5 am 6 am 7 am 8 am 9 am 10 am 11 am 12 Noo…" at bounding box center [499, 195] width 80 height 9
select select "0600"
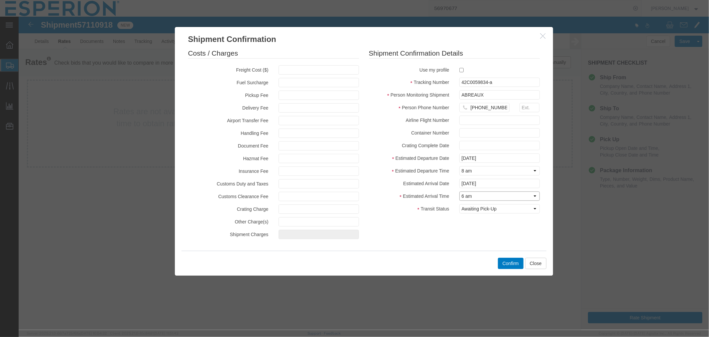
click at [459, 191] on select "Select Midnight 1 am 2 am 3 am 4 am 5 am 6 am 7 am 8 am 9 am 10 am 11 am 12 Noo…" at bounding box center [499, 195] width 80 height 9
click at [477, 207] on select "Select Arrival Notice Available Arrival Notice Imported Arrive at Delivery Loca…" at bounding box center [499, 208] width 80 height 9
select select "INTRANST"
click at [459, 204] on select "Select Arrival Notice Available Arrival Notice Imported Arrive at Delivery Loca…" at bounding box center [499, 208] width 80 height 9
click at [509, 263] on button "Confirm" at bounding box center [511, 262] width 26 height 11
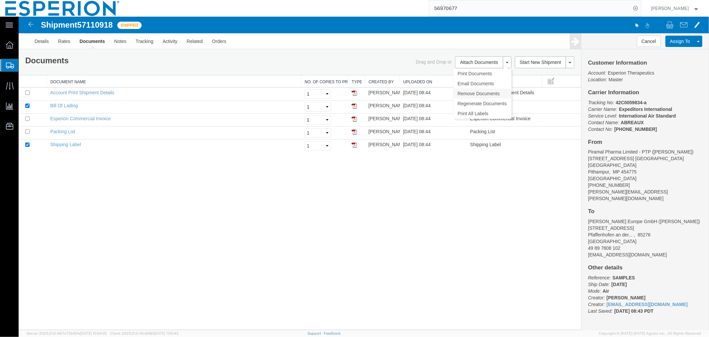
click at [461, 93] on link "Remove Documents" at bounding box center [482, 93] width 58 height 10
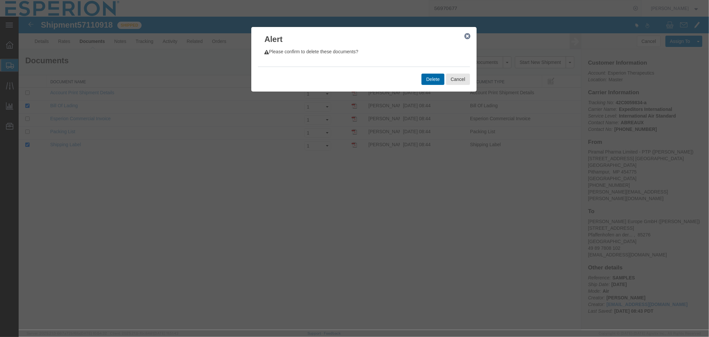
click at [424, 78] on button "Delete" at bounding box center [432, 78] width 23 height 11
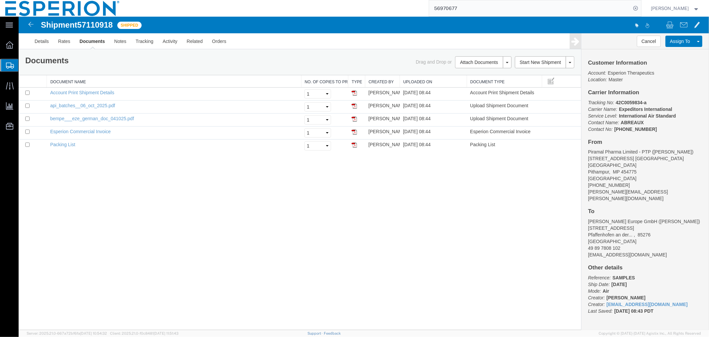
click at [103, 24] on div at bounding box center [363, 172] width 691 height 313
click at [93, 24] on div at bounding box center [363, 172] width 691 height 313
click at [86, 22] on div at bounding box center [363, 172] width 691 height 313
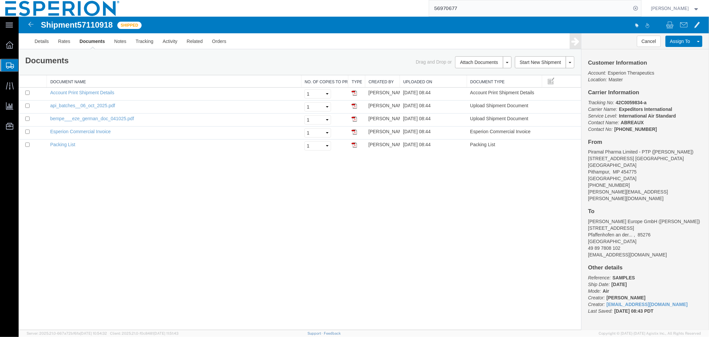
click at [244, 230] on div at bounding box center [363, 172] width 691 height 313
click at [30, 22] on div at bounding box center [363, 172] width 691 height 313
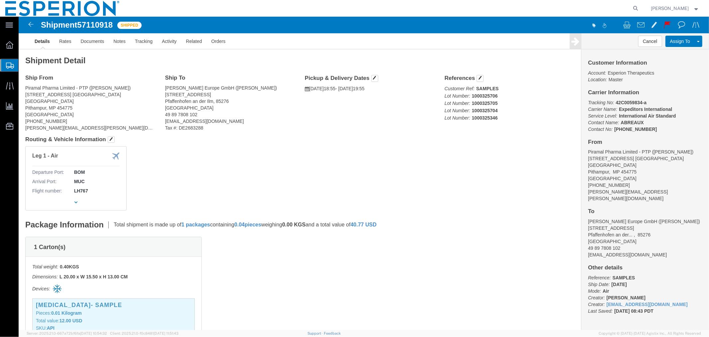
click span "57110918"
copy span "57110918"
drag, startPoint x: 640, startPoint y: 9, endPoint x: 634, endPoint y: 9, distance: 6.3
click at [640, 9] on form at bounding box center [636, 8] width 11 height 17
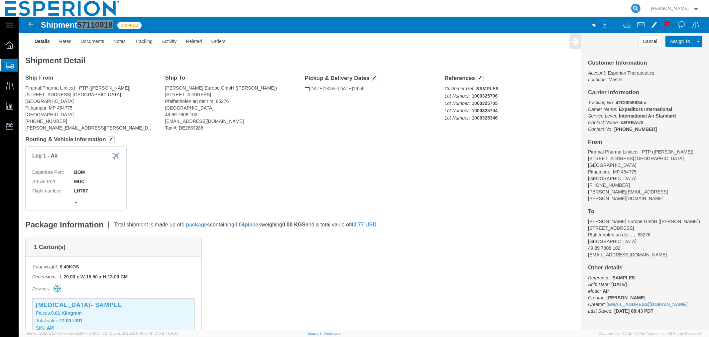
drag, startPoint x: 637, startPoint y: 7, endPoint x: 614, endPoint y: 7, distance: 23.3
click at [637, 7] on icon at bounding box center [635, 8] width 9 height 9
click at [608, 7] on input "search" at bounding box center [530, 8] width 202 height 16
paste input "4500068337"
click at [633, 9] on icon at bounding box center [635, 8] width 9 height 9
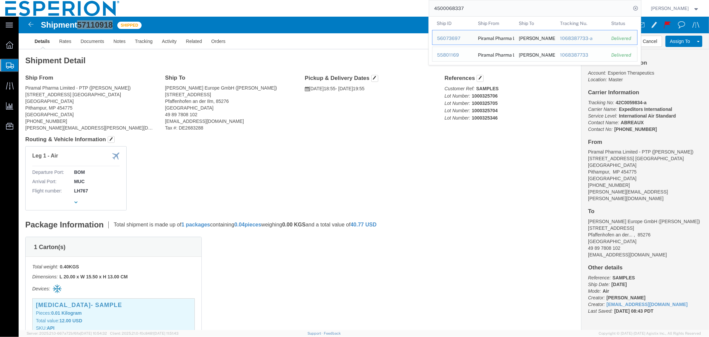
click at [450, 55] on div "55801169" at bounding box center [453, 55] width 32 height 7
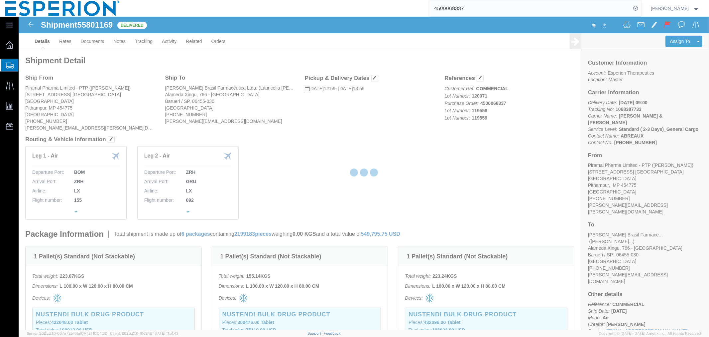
click div
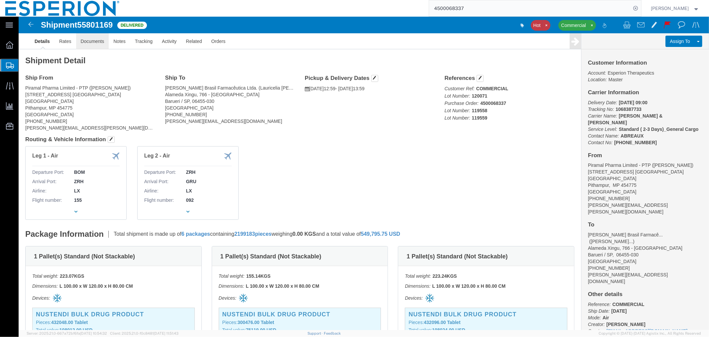
click link "Documents"
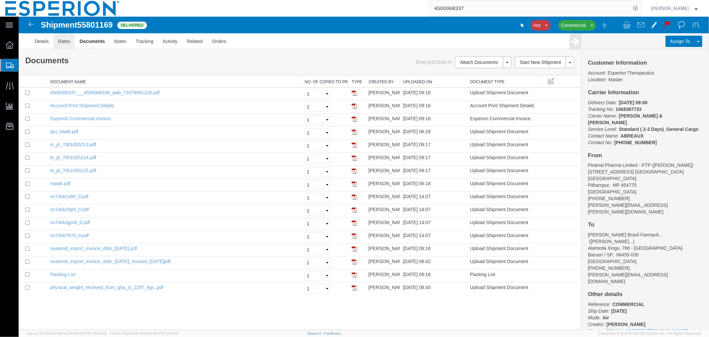
click at [61, 41] on link "Rates" at bounding box center [64, 41] width 22 height 16
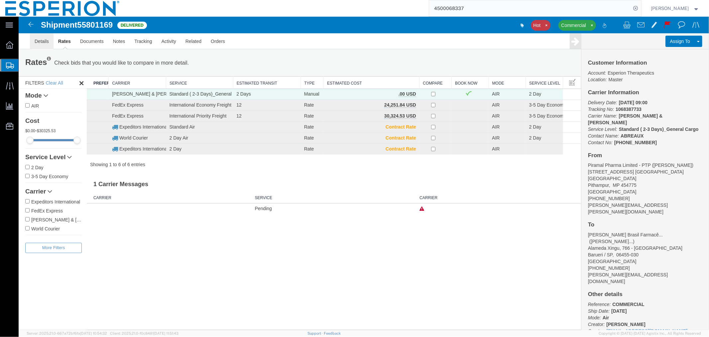
click at [42, 42] on link "Details" at bounding box center [42, 41] width 24 height 16
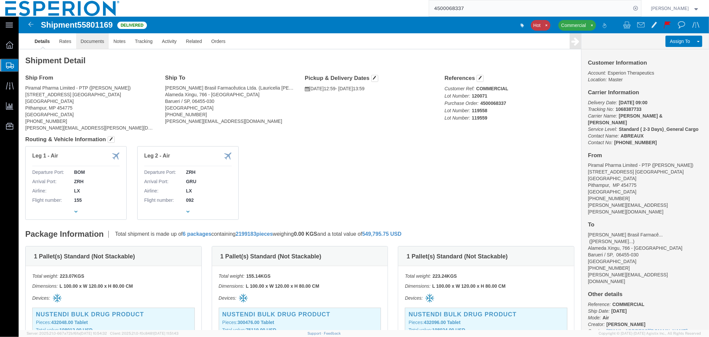
click link "Documents"
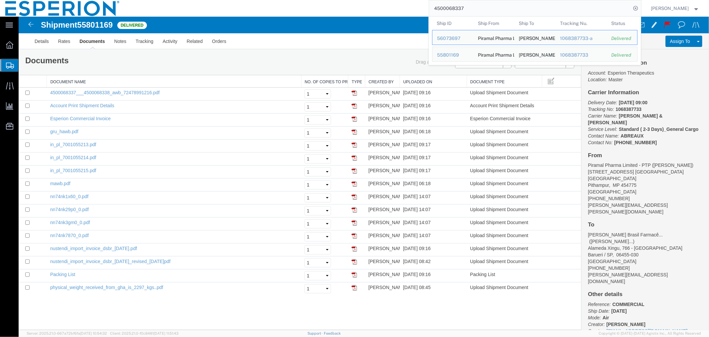
click at [499, 7] on input "4500068337" at bounding box center [530, 8] width 202 height 16
drag, startPoint x: 495, startPoint y: 8, endPoint x: 367, endPoint y: 8, distance: 127.7
click at [367, 8] on div "4500068337 Ship ID Ship From Ship To Tracking Nu. Status Ship ID 56073697 Ship …" at bounding box center [383, 8] width 516 height 17
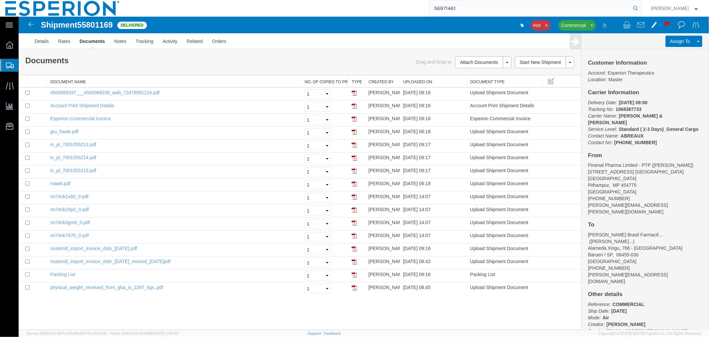
type input "56971461"
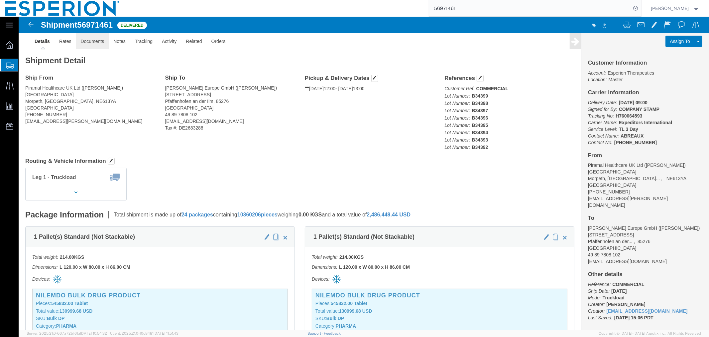
click link "Documents"
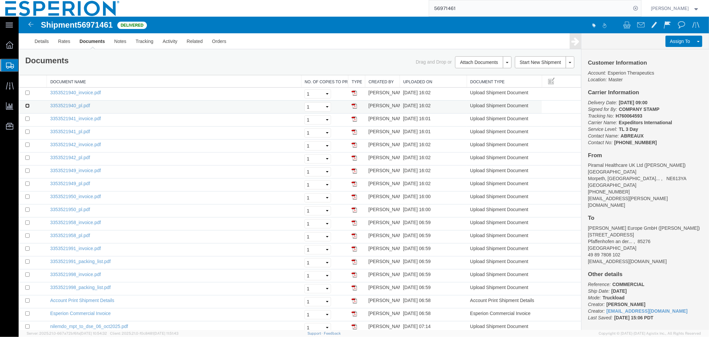
click at [28, 105] on input "checkbox" at bounding box center [27, 105] width 4 height 4
checkbox input "true"
click at [28, 133] on input "checkbox" at bounding box center [27, 131] width 4 height 4
checkbox input "true"
click at [28, 157] on input "checkbox" at bounding box center [27, 157] width 4 height 4
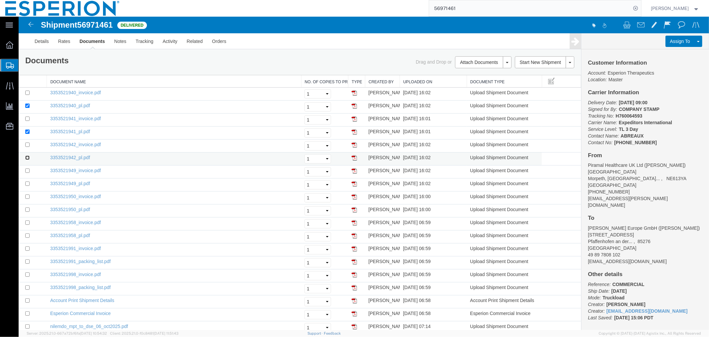
checkbox input "true"
click at [28, 182] on input "checkbox" at bounding box center [27, 183] width 4 height 4
checkbox input "true"
click at [26, 209] on input "checkbox" at bounding box center [27, 209] width 4 height 4
checkbox input "true"
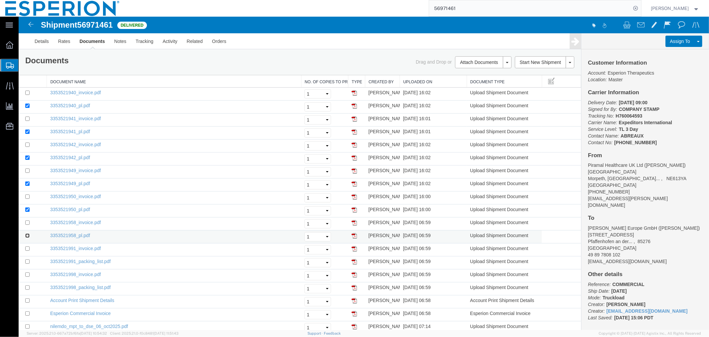
click at [25, 234] on input "checkbox" at bounding box center [27, 235] width 4 height 4
checkbox input "true"
click at [26, 259] on input "checkbox" at bounding box center [27, 261] width 4 height 4
checkbox input "true"
click at [26, 282] on td at bounding box center [32, 288] width 28 height 13
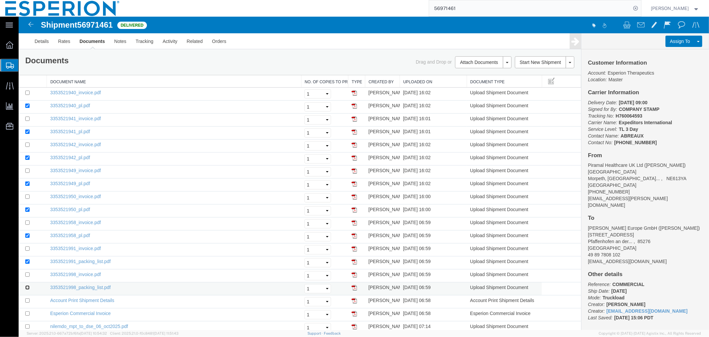
click at [27, 287] on input "checkbox" at bounding box center [27, 287] width 4 height 4
checkbox input "true"
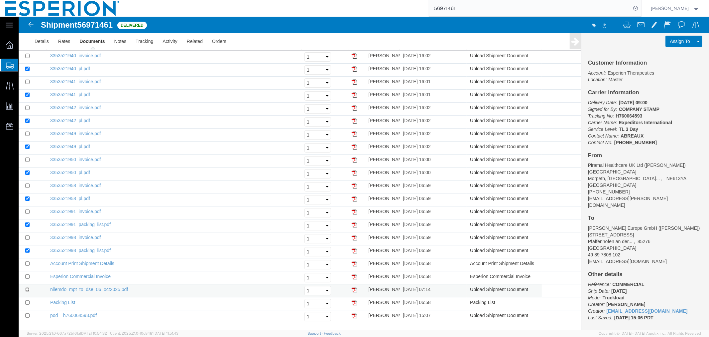
click at [27, 290] on input "checkbox" at bounding box center [27, 289] width 4 height 4
checkbox input "true"
click at [27, 315] on input "checkbox" at bounding box center [27, 315] width 4 height 4
checkbox input "true"
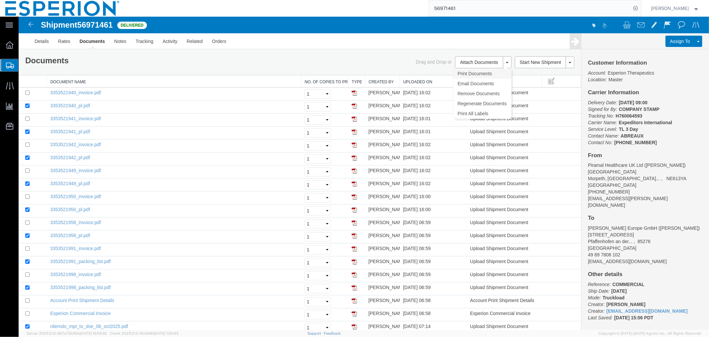
click at [466, 75] on link "Print Documents" at bounding box center [482, 73] width 58 height 10
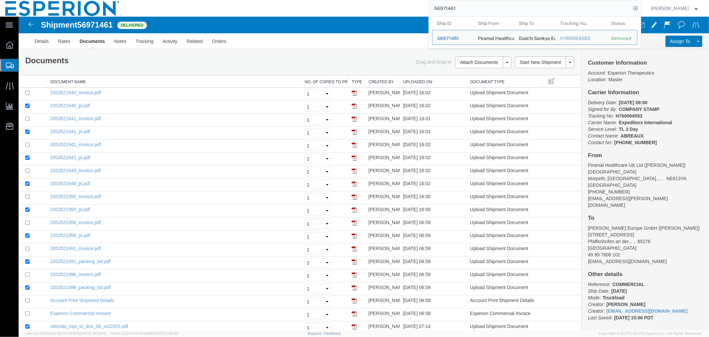
drag, startPoint x: 518, startPoint y: 6, endPoint x: 488, endPoint y: 8, distance: 30.6
click at [517, 6] on input "56971461" at bounding box center [530, 8] width 202 height 16
drag, startPoint x: 481, startPoint y: 13, endPoint x: 392, endPoint y: 13, distance: 88.8
click at [392, 13] on div "56971461 Ship ID Ship From Ship To Tracking Nu. Status Ship ID 56971461 Ship Fr…" at bounding box center [383, 8] width 516 height 17
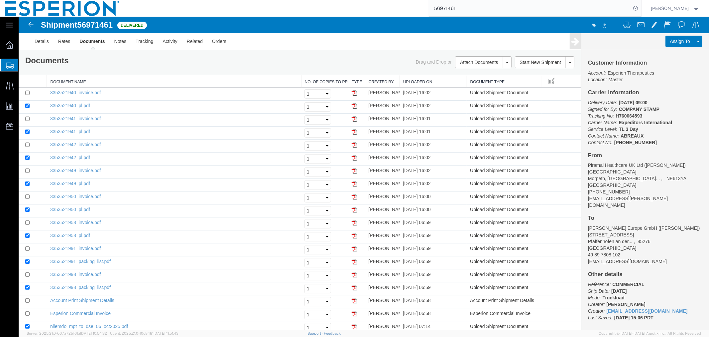
paste input "80718"
type input "56807181"
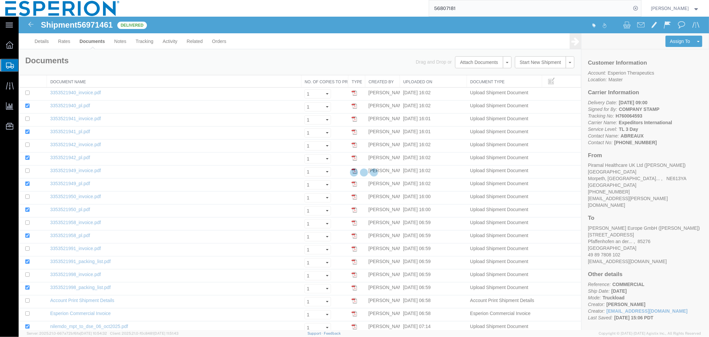
click at [489, 10] on input "56807181" at bounding box center [530, 8] width 202 height 16
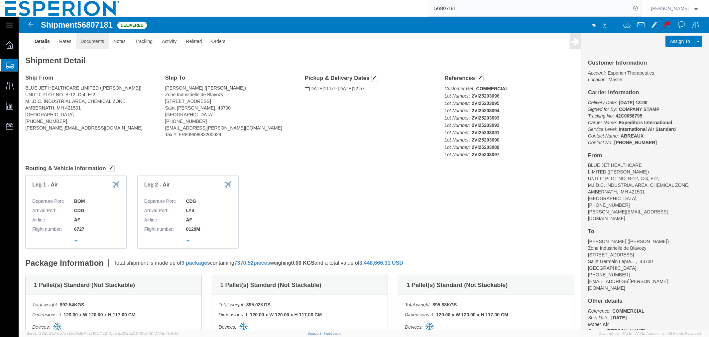
drag, startPoint x: 90, startPoint y: 43, endPoint x: 71, endPoint y: 27, distance: 25.0
click link "Documents"
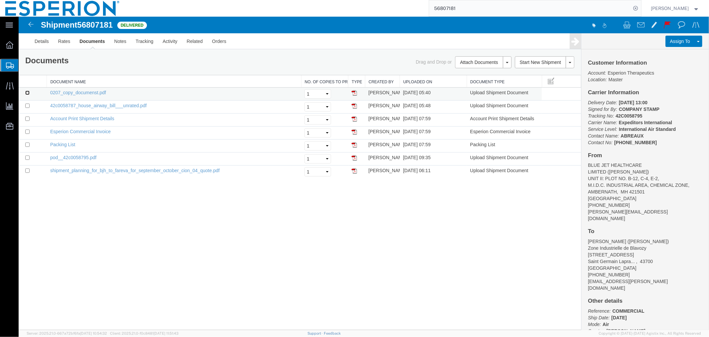
click at [26, 91] on input "checkbox" at bounding box center [27, 92] width 4 height 4
checkbox input "true"
click at [26, 159] on input "checkbox" at bounding box center [27, 157] width 4 height 4
checkbox input "true"
click at [473, 73] on link "Print Documents" at bounding box center [482, 73] width 58 height 10
